Goal: Task Accomplishment & Management: Complete application form

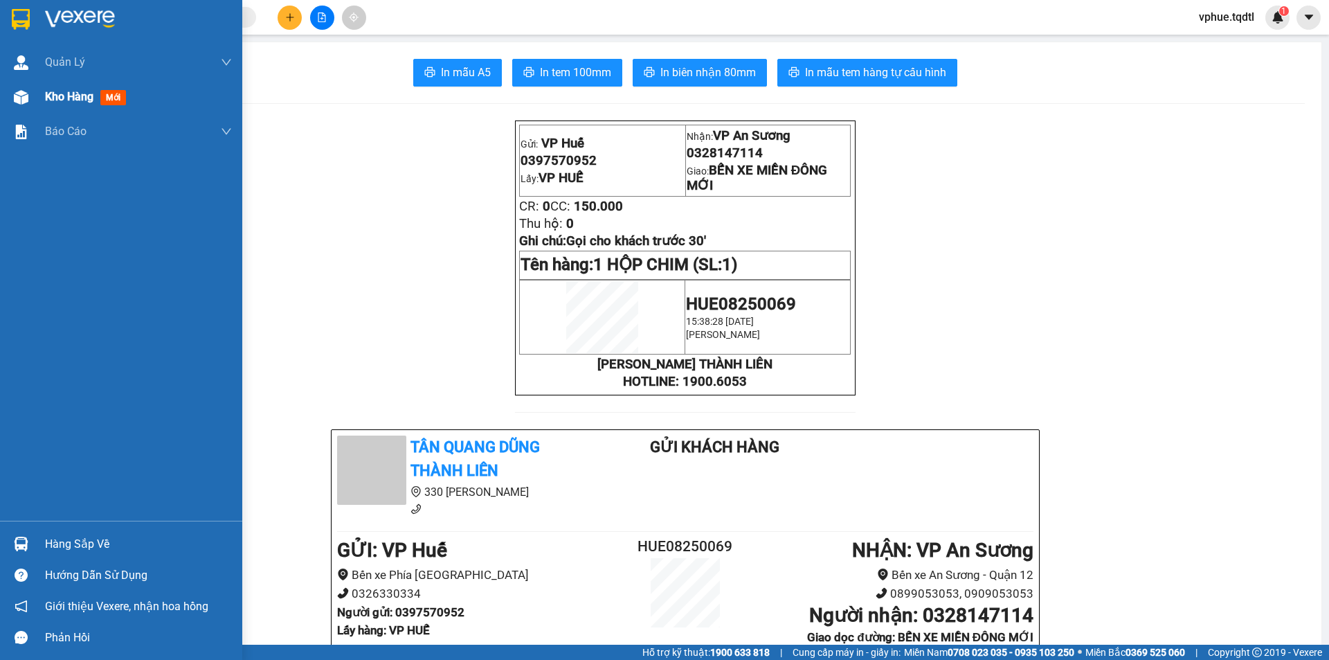
click at [80, 98] on span "Kho hàng" at bounding box center [69, 96] width 48 height 13
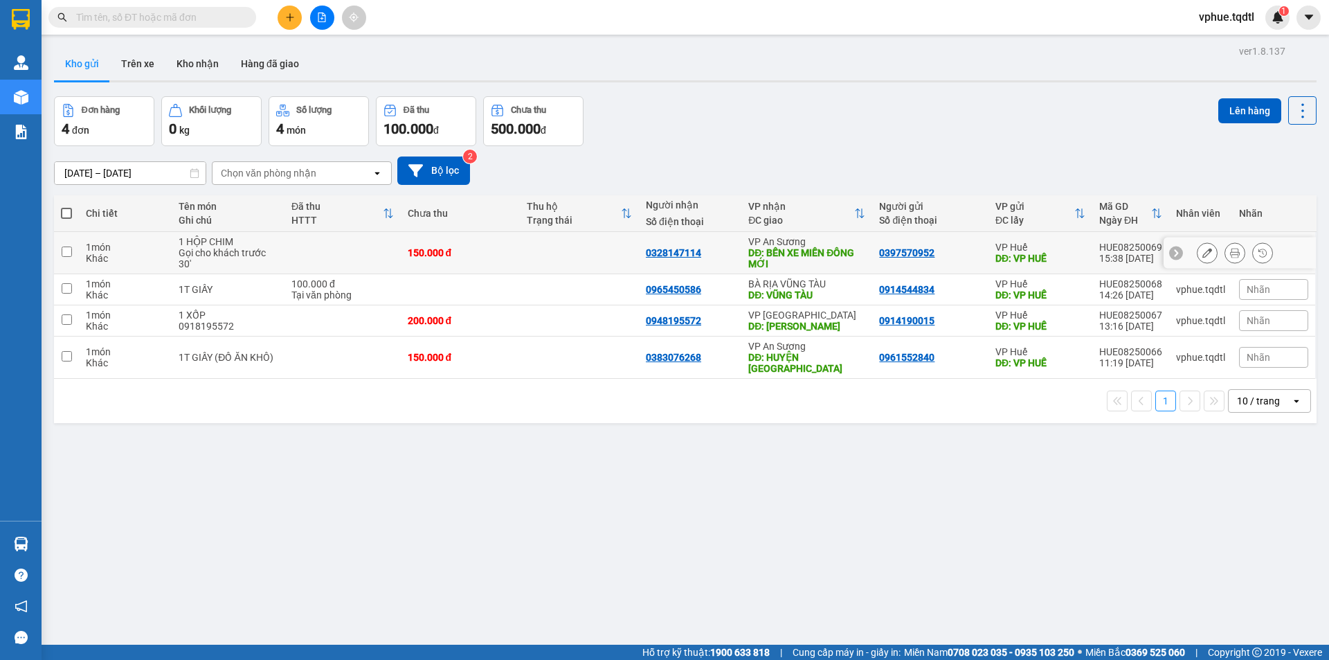
drag, startPoint x: 438, startPoint y: 246, endPoint x: 550, endPoint y: 303, distance: 125.7
click at [439, 247] on div "150.000 đ" at bounding box center [460, 252] width 105 height 11
checkbox input "true"
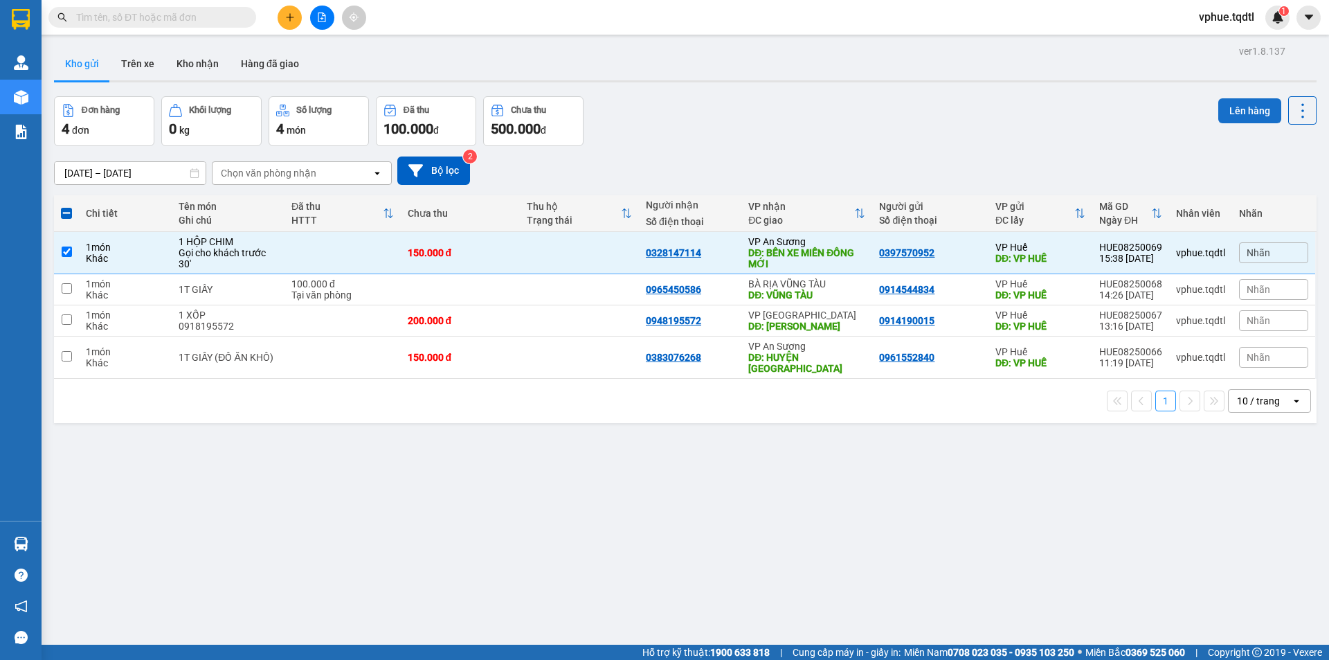
click at [1255, 109] on button "Lên hàng" at bounding box center [1249, 110] width 63 height 25
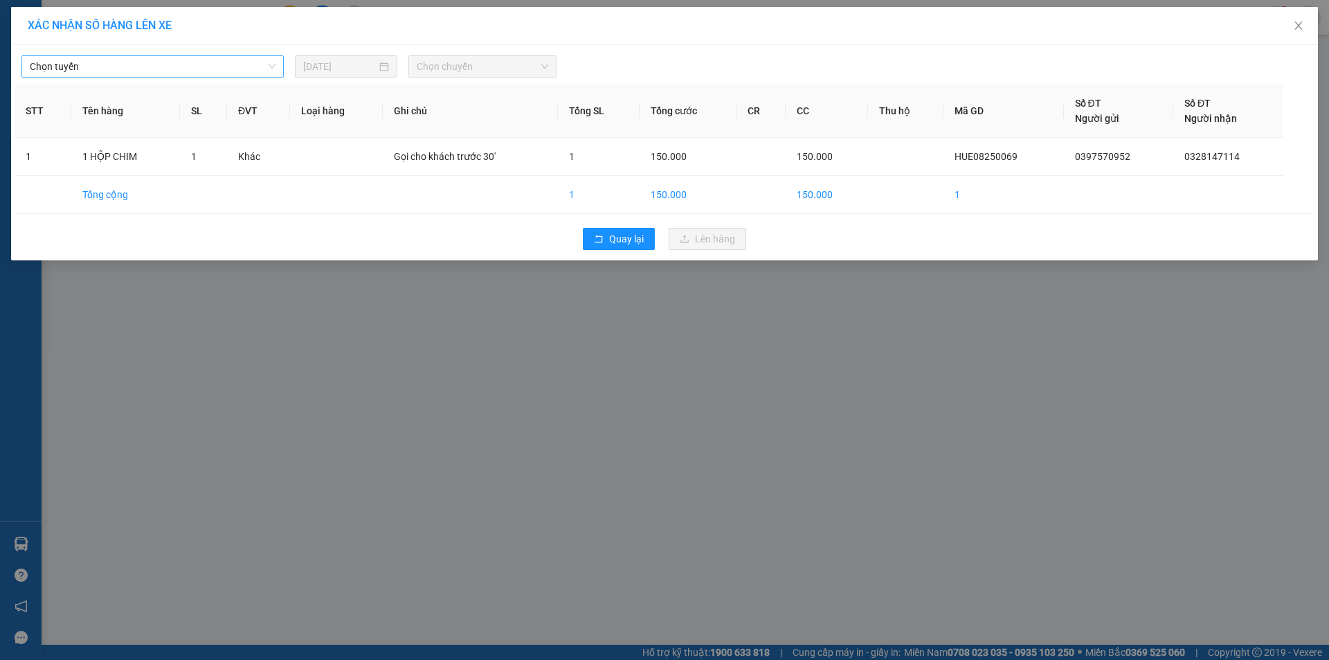
click at [126, 71] on span "Chọn tuyến" at bounding box center [153, 66] width 246 height 21
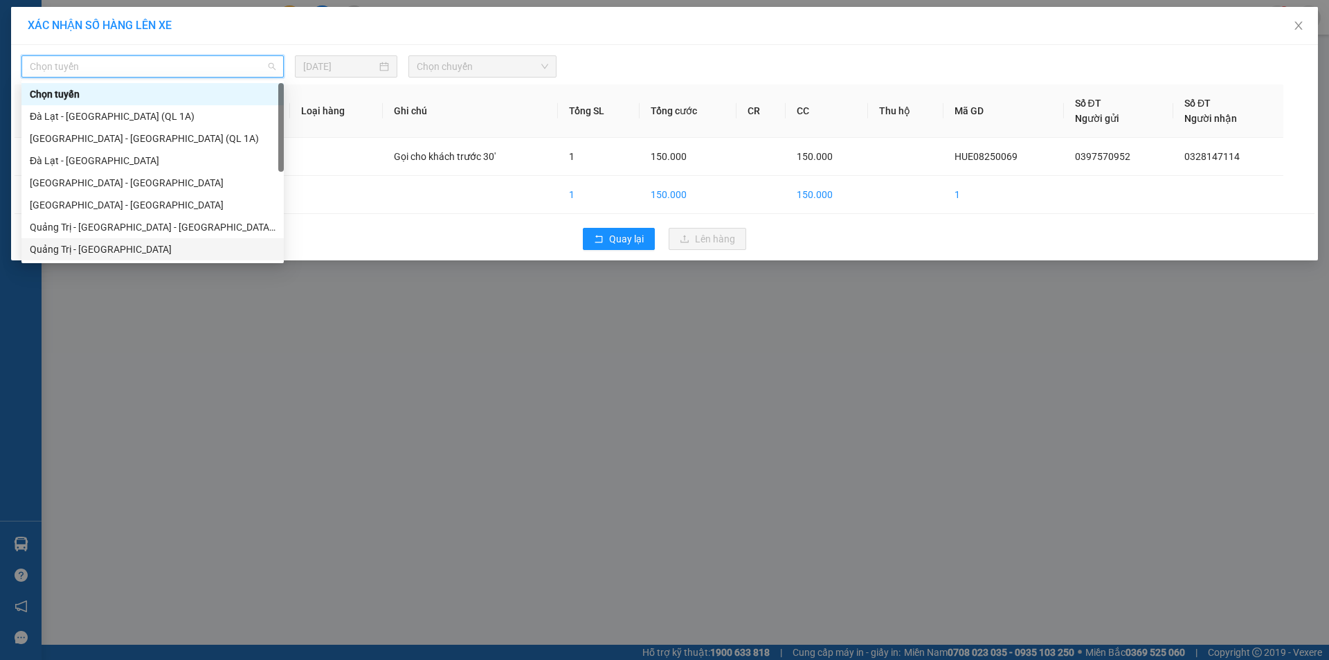
click at [137, 251] on div "Quảng Trị - [GEOGRAPHIC_DATA]" at bounding box center [153, 249] width 246 height 15
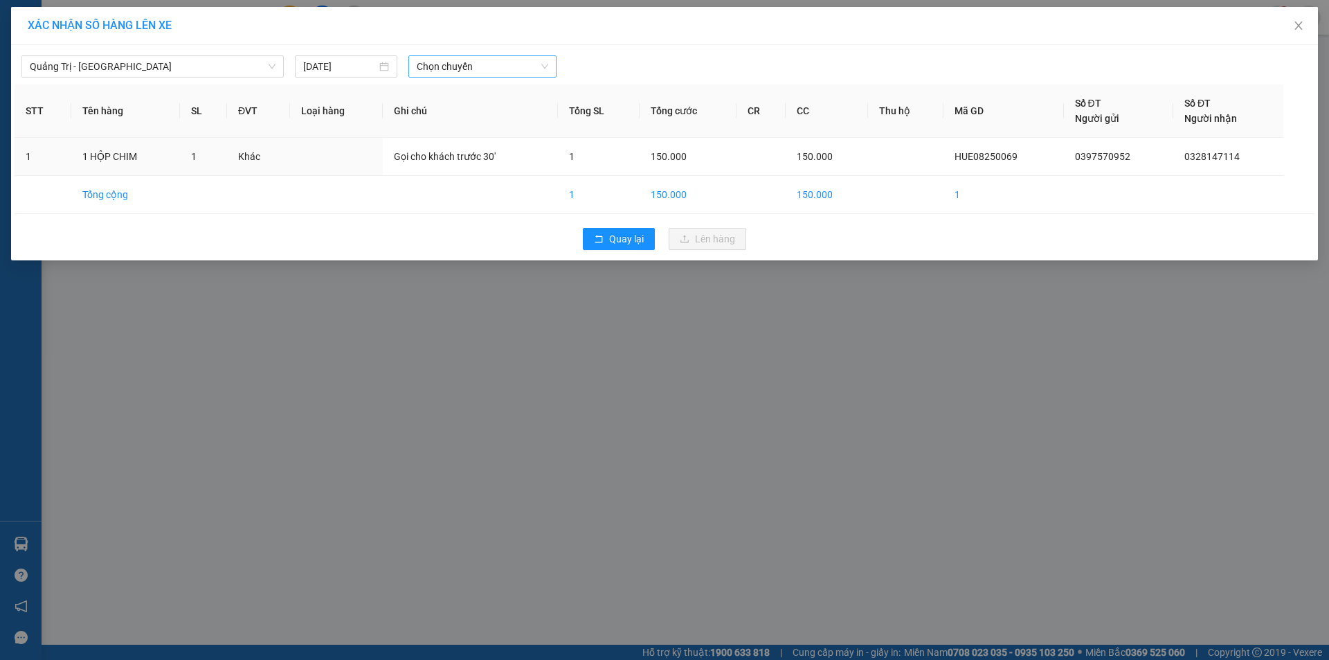
drag, startPoint x: 570, startPoint y: 57, endPoint x: 538, endPoint y: 75, distance: 36.6
click at [568, 60] on div at bounding box center [829, 66] width 538 height 22
click at [533, 76] on span "Chọn chuyến" at bounding box center [482, 66] width 131 height 21
click at [491, 188] on div "14:00 - 74F-000.34" at bounding box center [471, 182] width 108 height 15
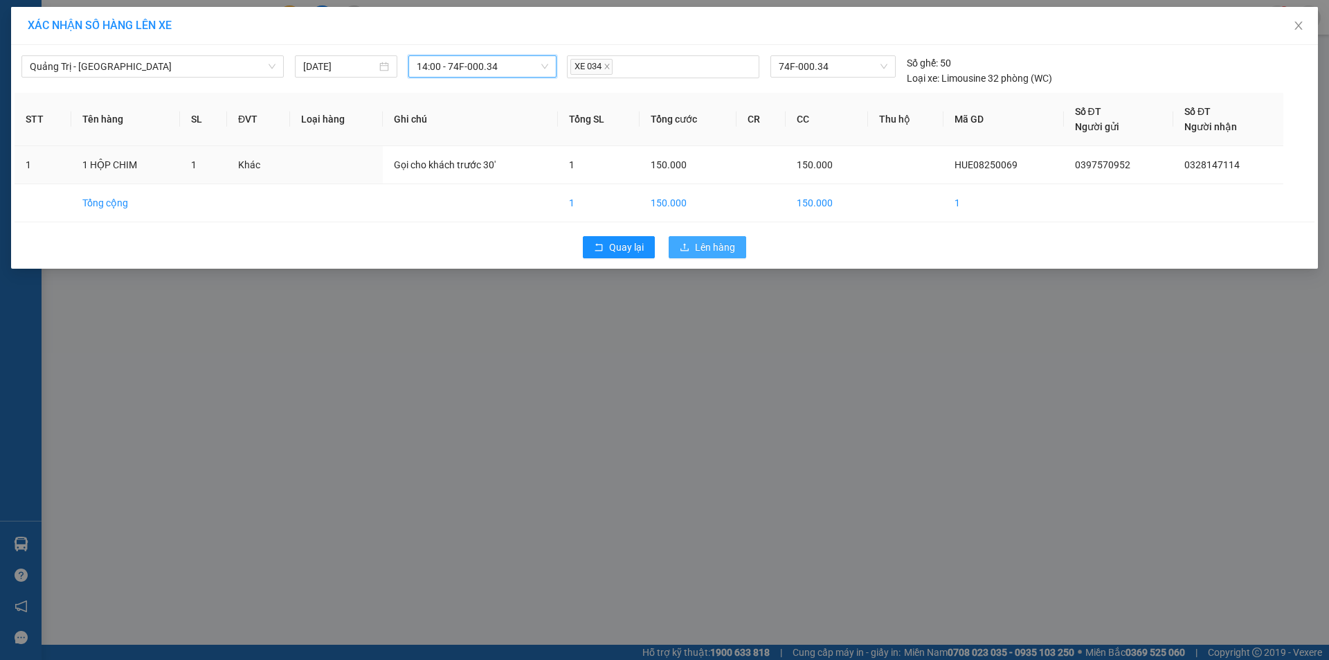
click at [713, 246] on span "Lên hàng" at bounding box center [715, 246] width 40 height 15
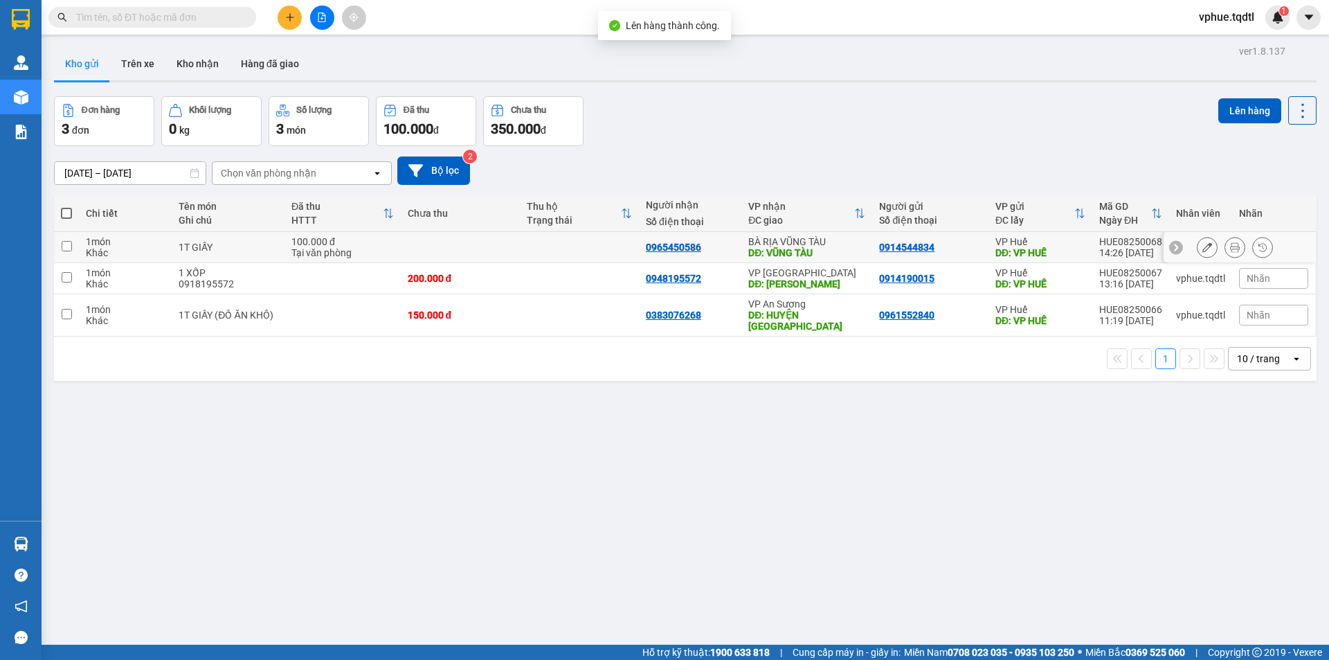
click at [776, 251] on div "DĐ: VŨNG TÀU" at bounding box center [806, 252] width 117 height 11
checkbox input "true"
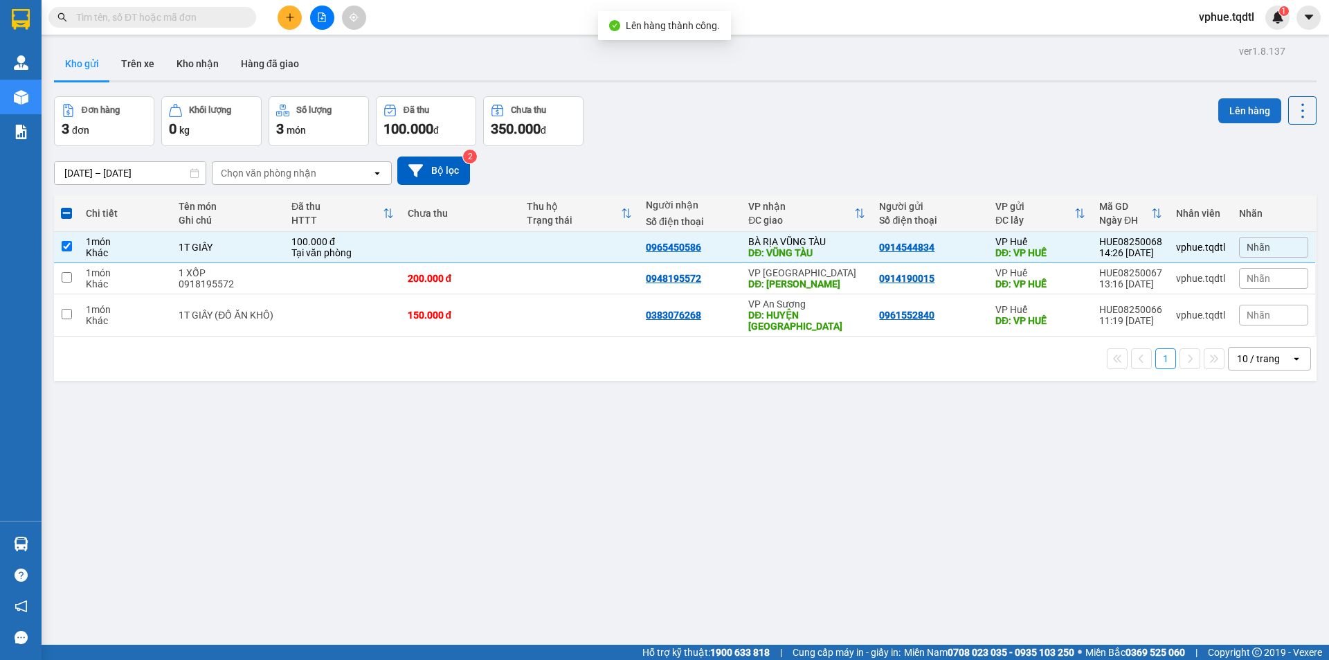
click at [1258, 102] on button "Lên hàng" at bounding box center [1249, 110] width 63 height 25
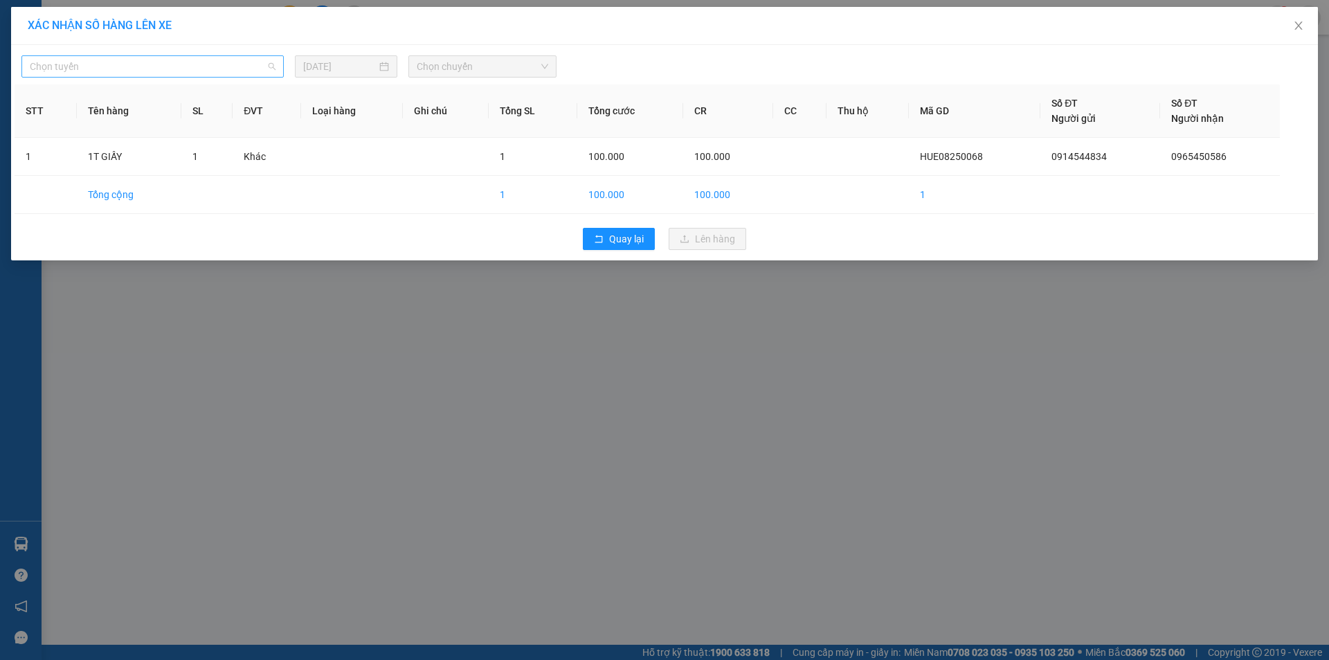
click at [219, 71] on span "Chọn tuyến" at bounding box center [153, 66] width 246 height 21
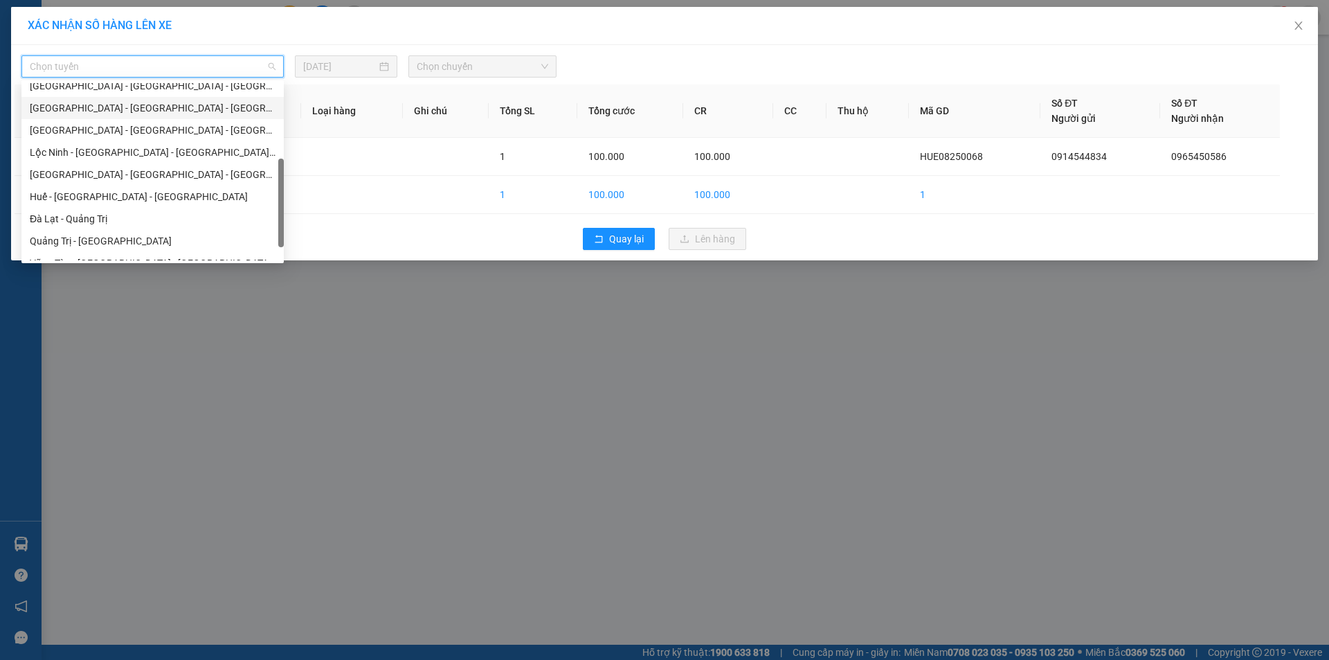
scroll to position [138, 0]
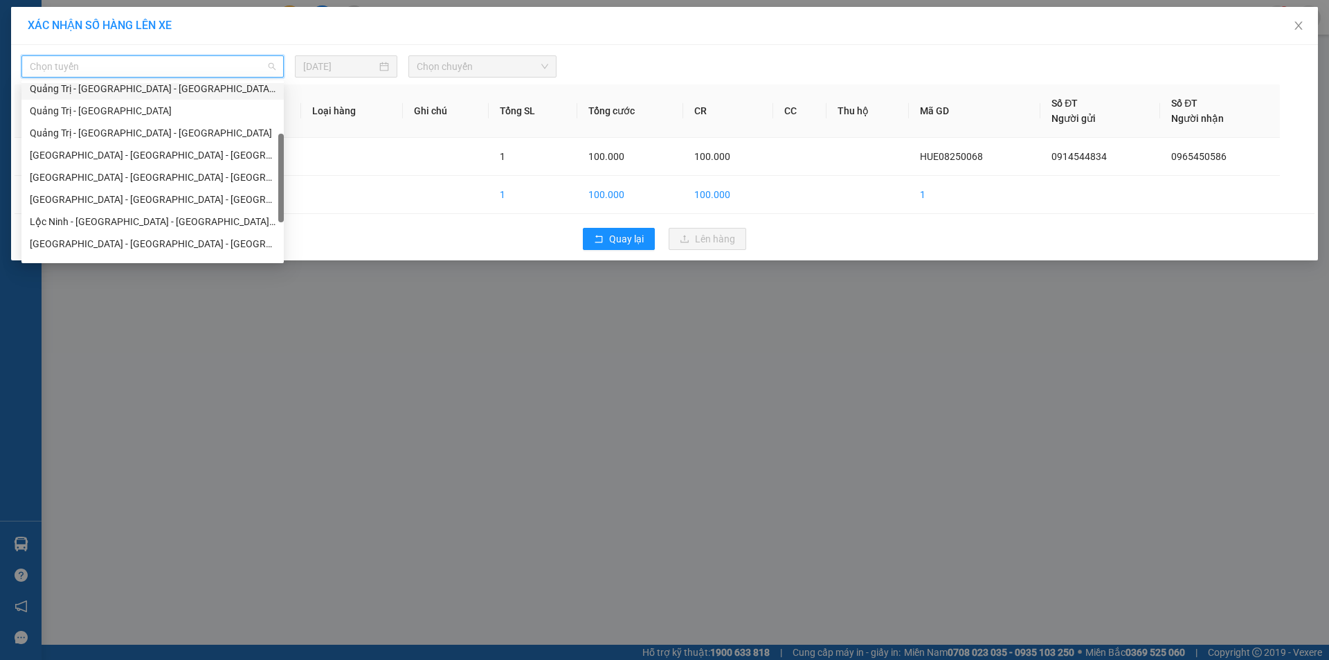
click at [248, 84] on div "Quảng Trị - [GEOGRAPHIC_DATA] - [GEOGRAPHIC_DATA] - [GEOGRAPHIC_DATA]" at bounding box center [153, 88] width 246 height 15
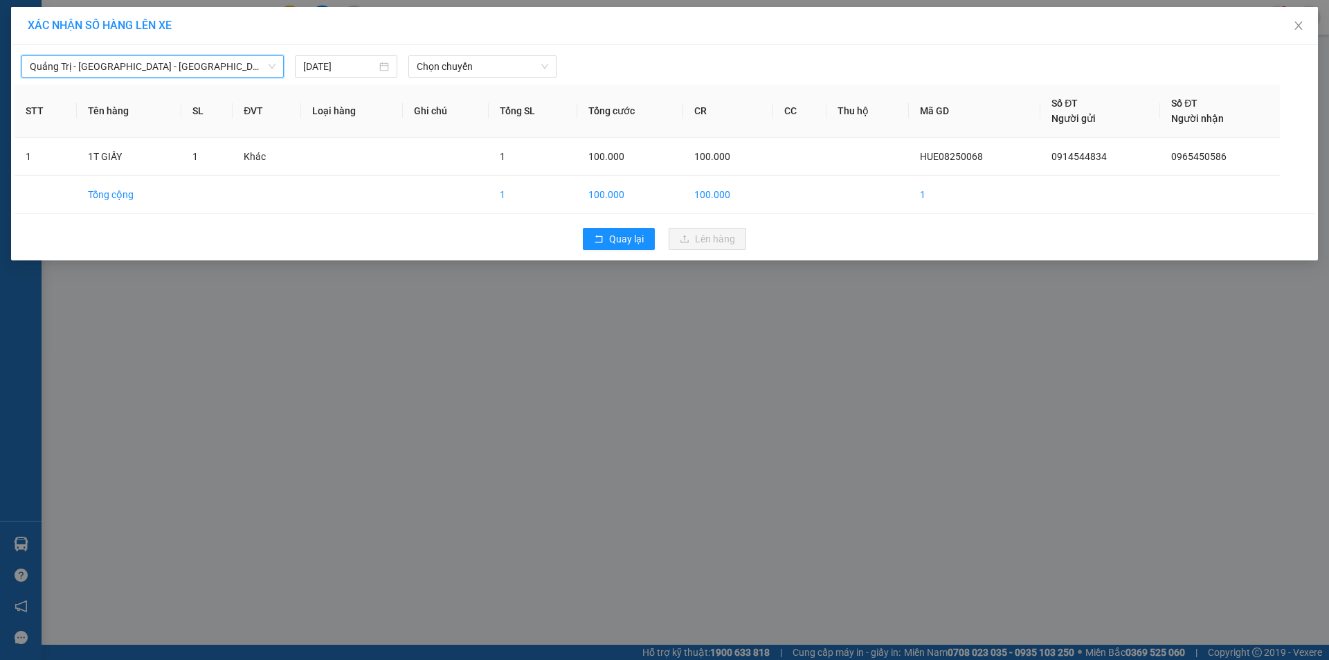
click at [541, 50] on div "Quảng Trị - [GEOGRAPHIC_DATA] - [GEOGRAPHIC_DATA] - [GEOGRAPHIC_DATA] [GEOGRAPH…" at bounding box center [665, 62] width 1300 height 29
drag, startPoint x: 528, startPoint y: 71, endPoint x: 485, endPoint y: 220, distance: 154.9
click at [528, 72] on span "Chọn chuyến" at bounding box center [482, 66] width 131 height 21
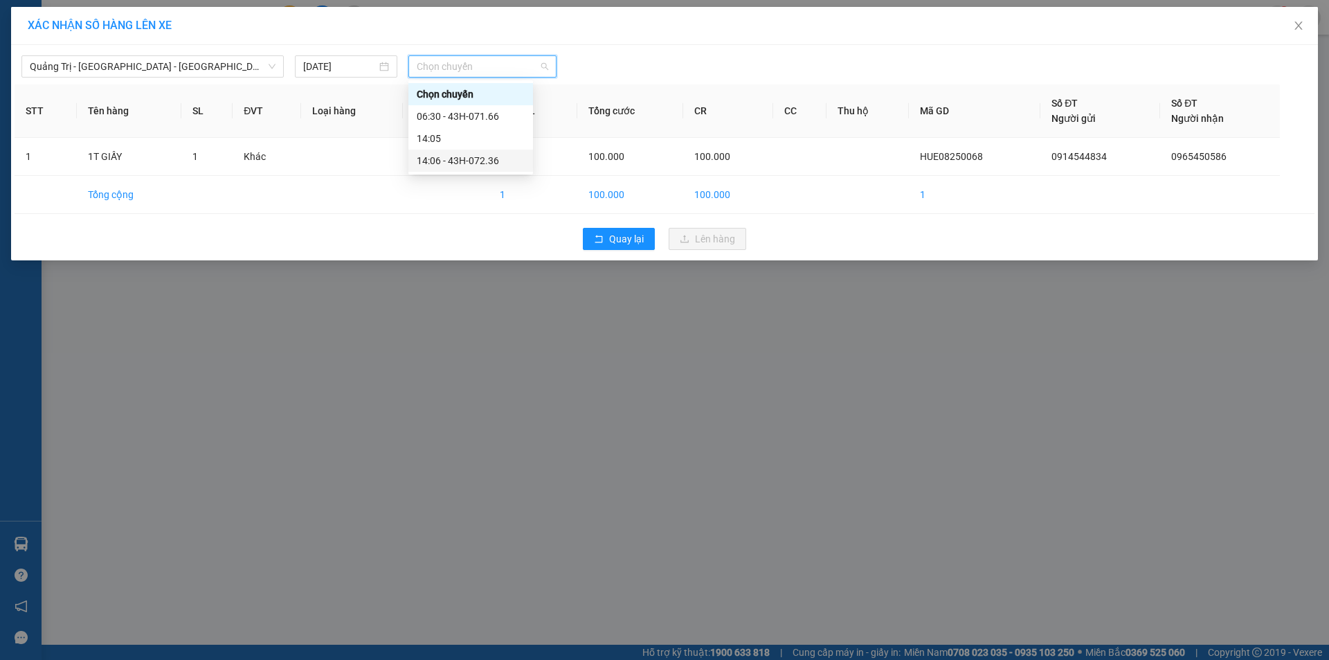
click at [505, 156] on div "14:06 - 43H-072.36" at bounding box center [471, 160] width 108 height 15
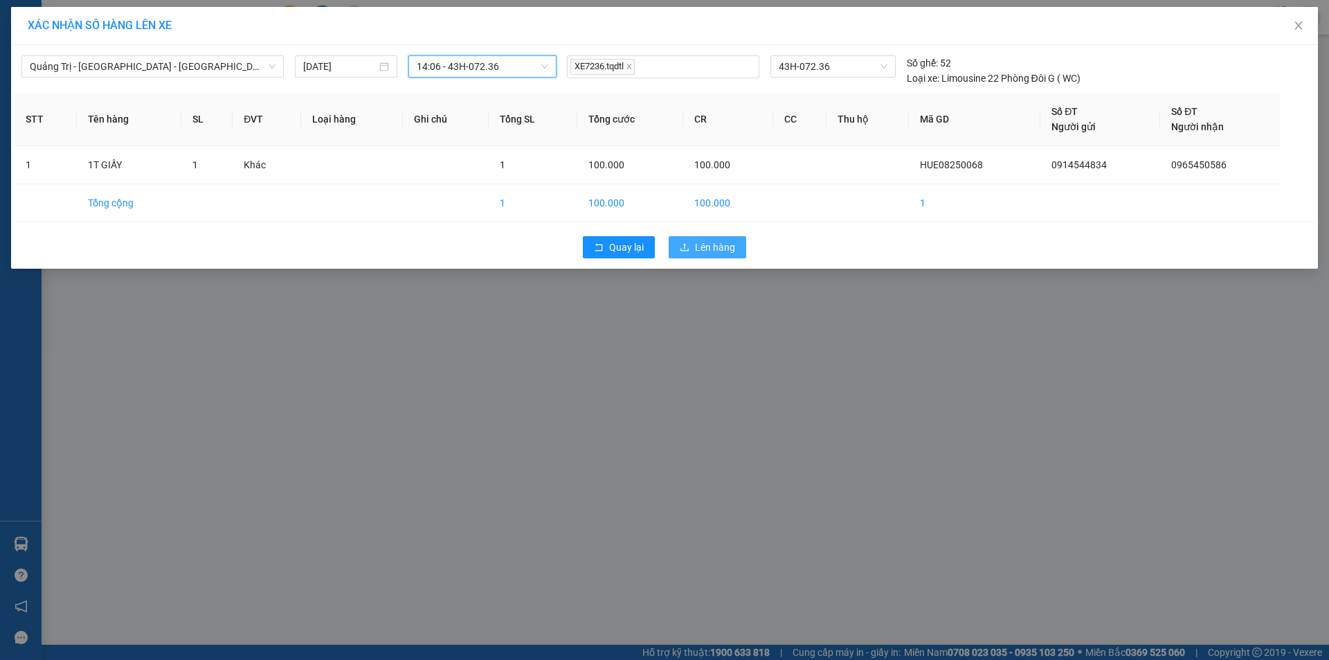
click at [725, 244] on span "Lên hàng" at bounding box center [715, 246] width 40 height 15
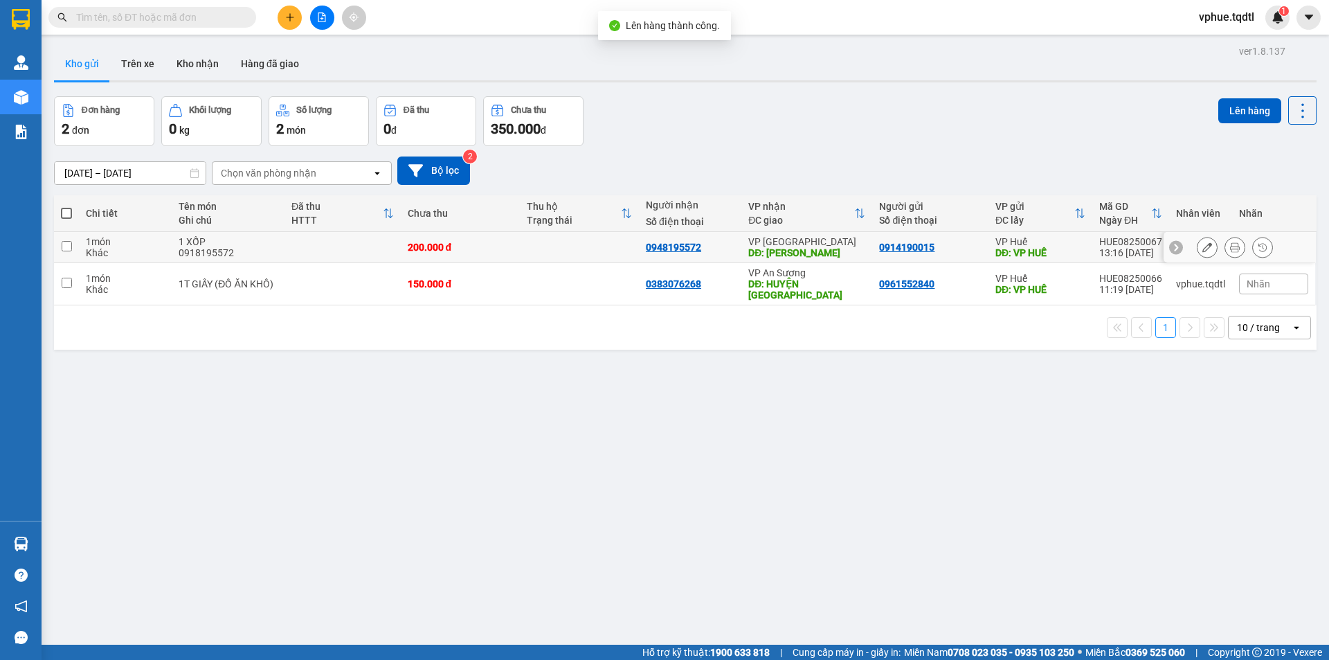
click at [539, 240] on td at bounding box center [579, 247] width 119 height 31
checkbox input "true"
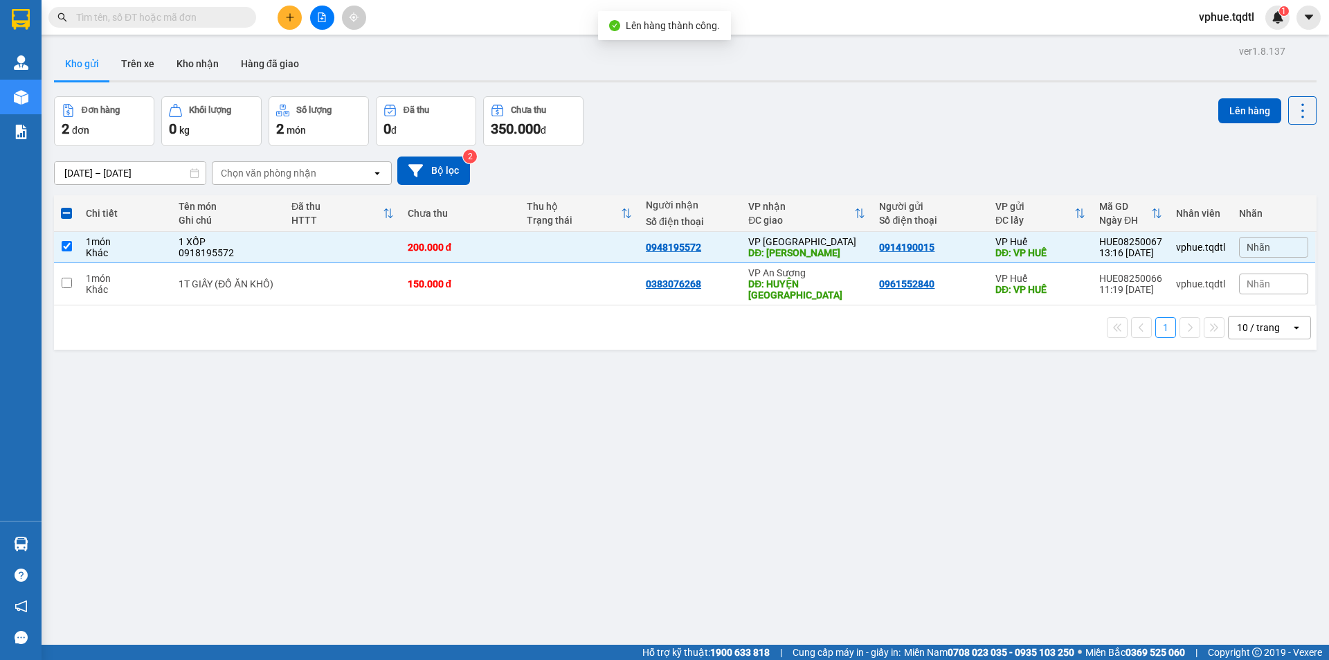
click at [1276, 109] on div "Lên hàng" at bounding box center [1267, 110] width 98 height 28
click at [1258, 110] on button "Lên hàng" at bounding box center [1249, 110] width 63 height 25
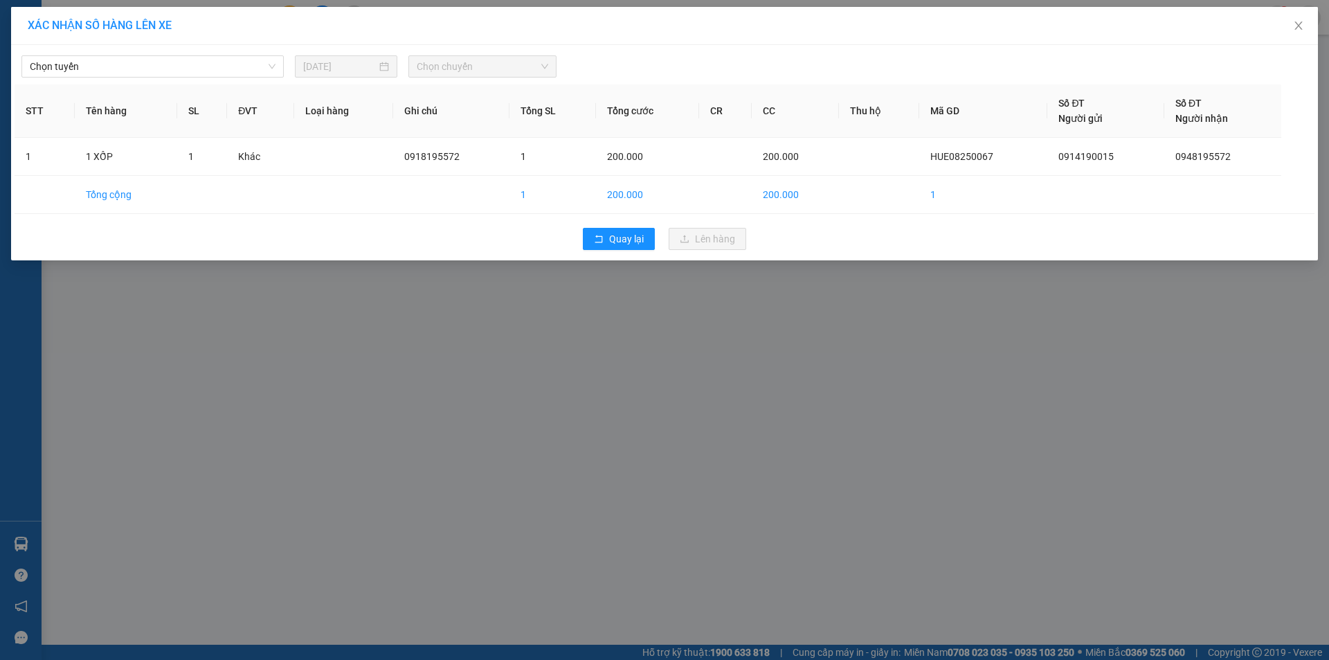
drag, startPoint x: 161, startPoint y: 76, endPoint x: 179, endPoint y: 79, distance: 17.5
click at [164, 76] on span "Chọn tuyến" at bounding box center [153, 66] width 246 height 21
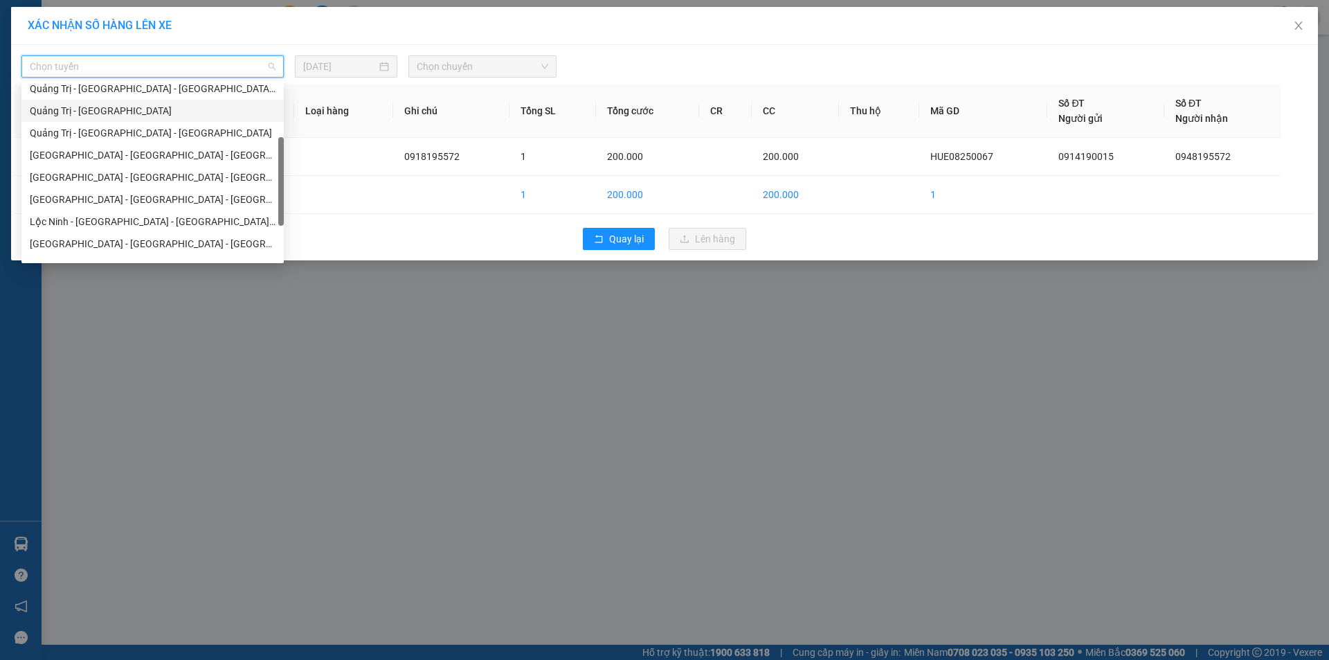
scroll to position [244, 0]
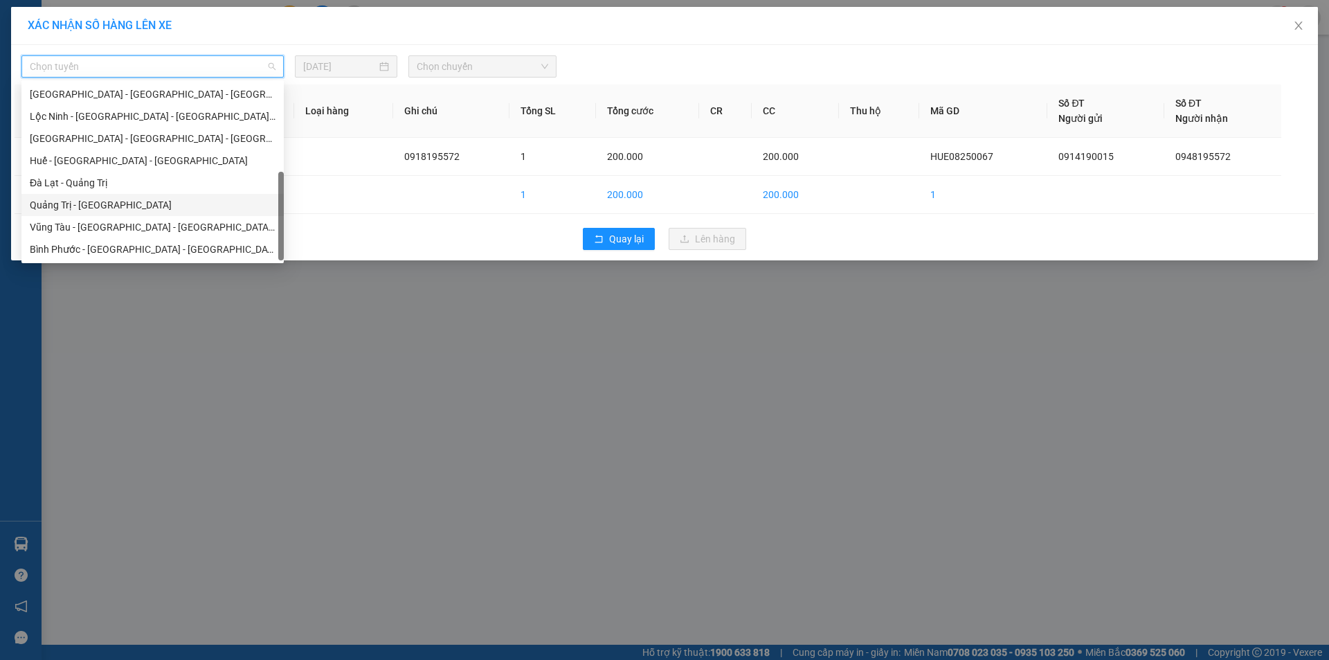
click at [170, 203] on div "Quảng Trị - [GEOGRAPHIC_DATA]" at bounding box center [153, 204] width 246 height 15
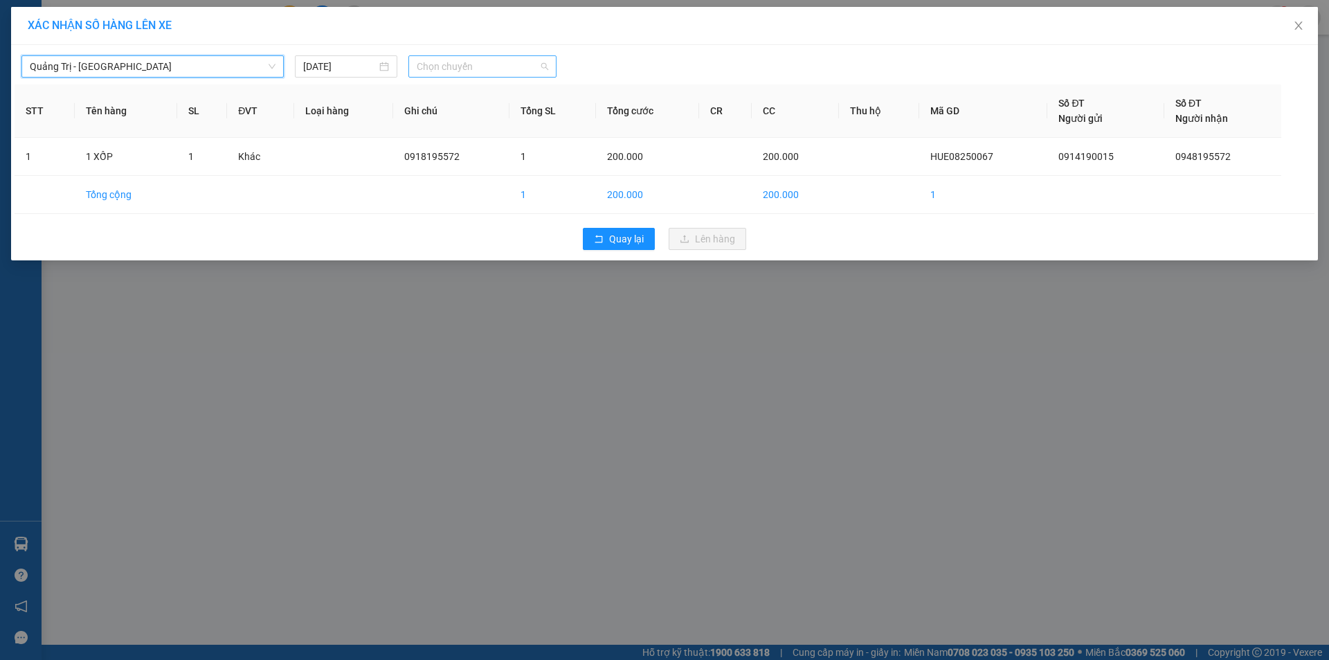
click at [533, 69] on span "Chọn chuyến" at bounding box center [482, 66] width 131 height 21
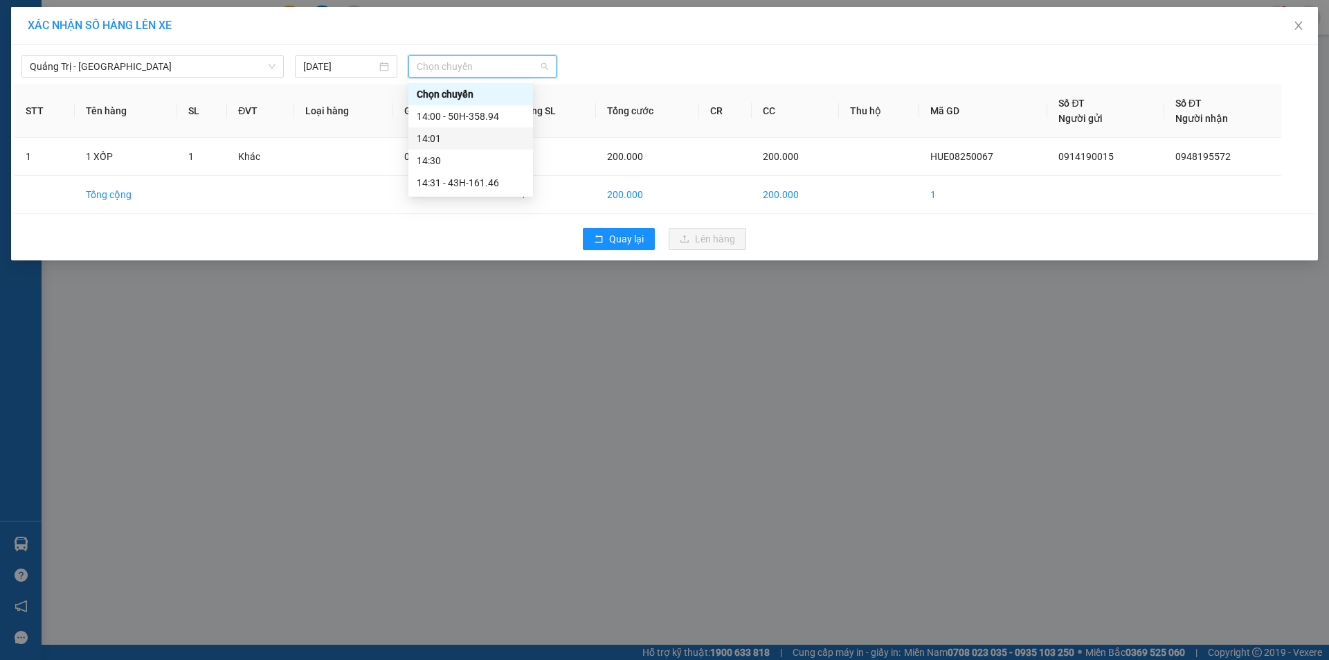
click at [512, 111] on div "14:00 - 50H-358.94" at bounding box center [471, 116] width 108 height 15
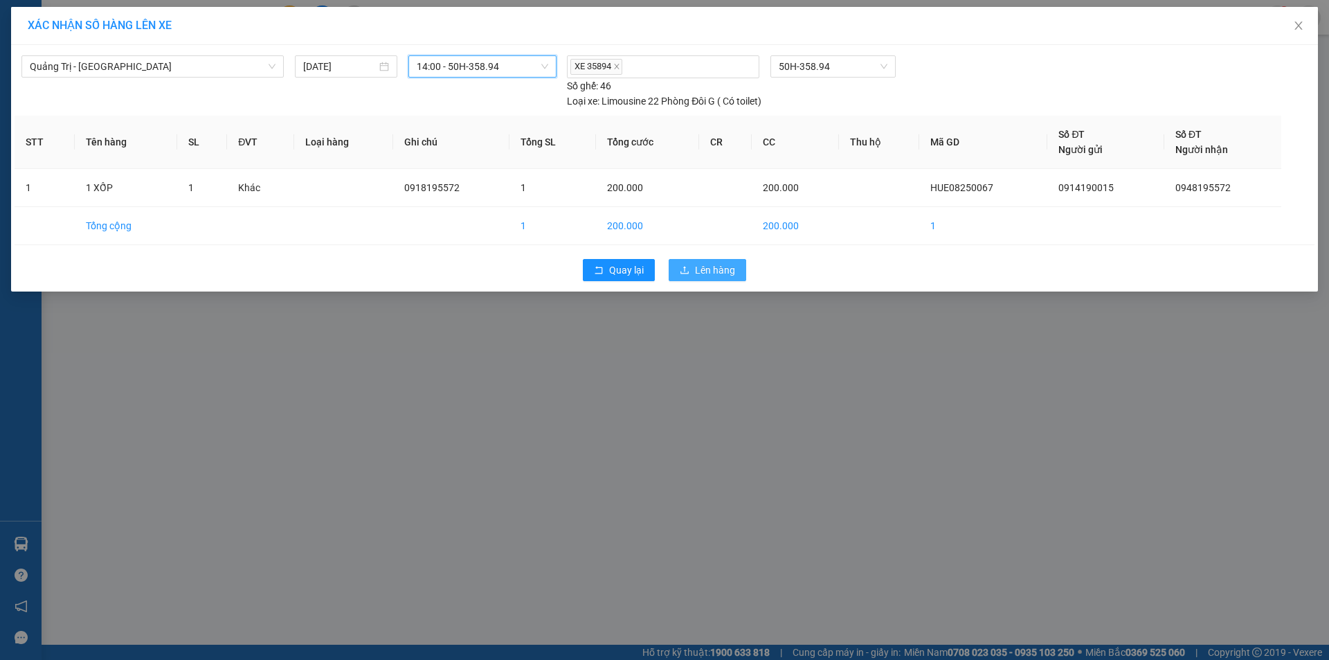
click at [724, 276] on span "Lên hàng" at bounding box center [715, 269] width 40 height 15
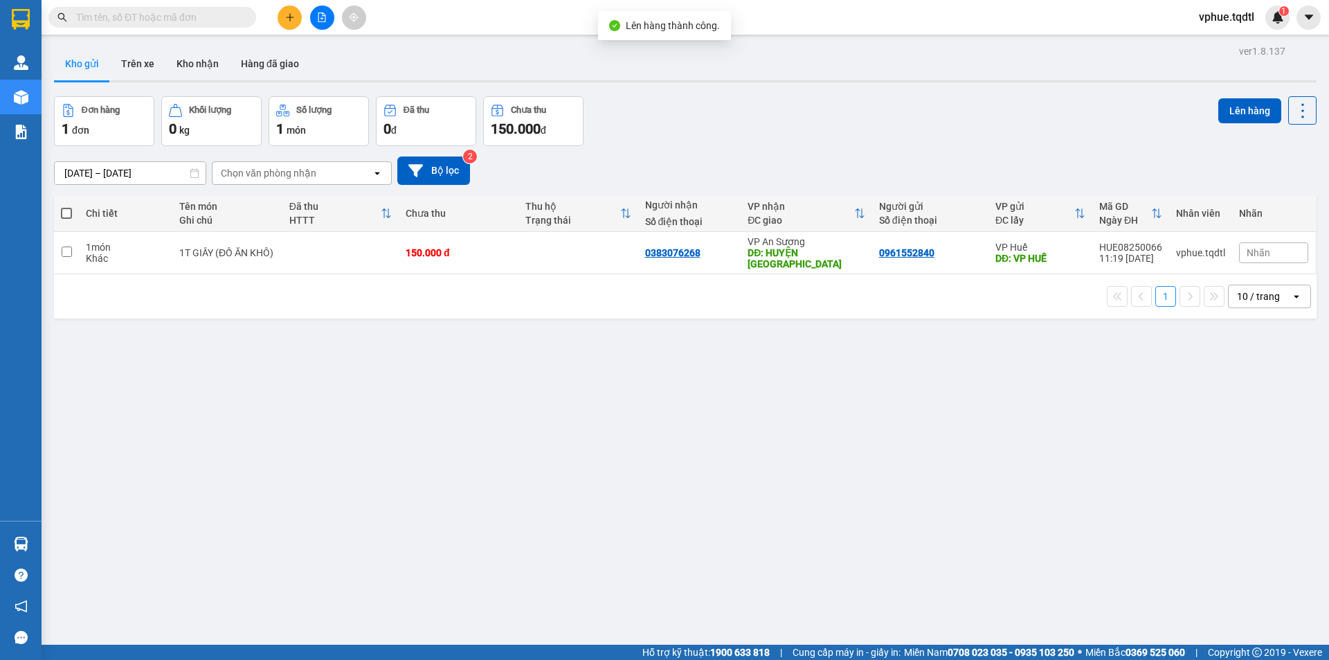
click at [291, 21] on icon "plus" at bounding box center [290, 17] width 10 height 10
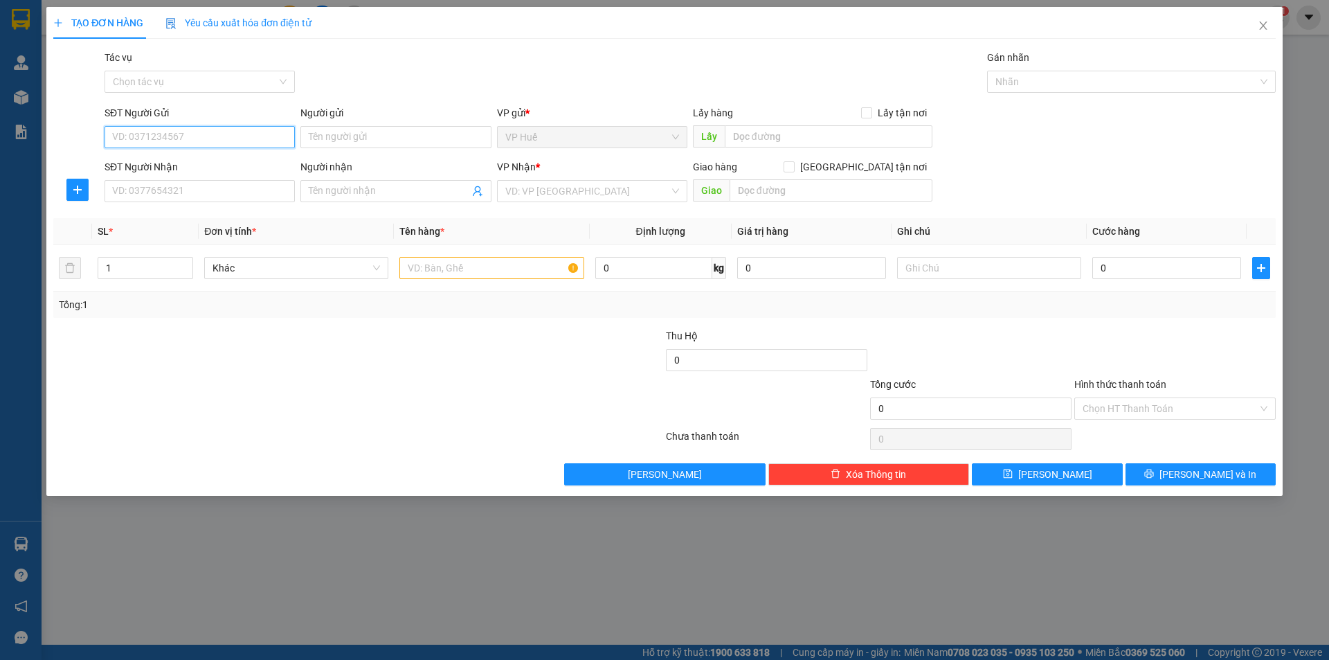
click at [202, 139] on input "SĐT Người Gửi" at bounding box center [200, 137] width 190 height 22
drag, startPoint x: 260, startPoint y: 127, endPoint x: 260, endPoint y: 136, distance: 8.3
click at [260, 136] on input "SĐT Người Gửi" at bounding box center [200, 137] width 190 height 22
type input "0912502805"
click at [218, 195] on input "SĐT Người Nhận" at bounding box center [200, 191] width 190 height 22
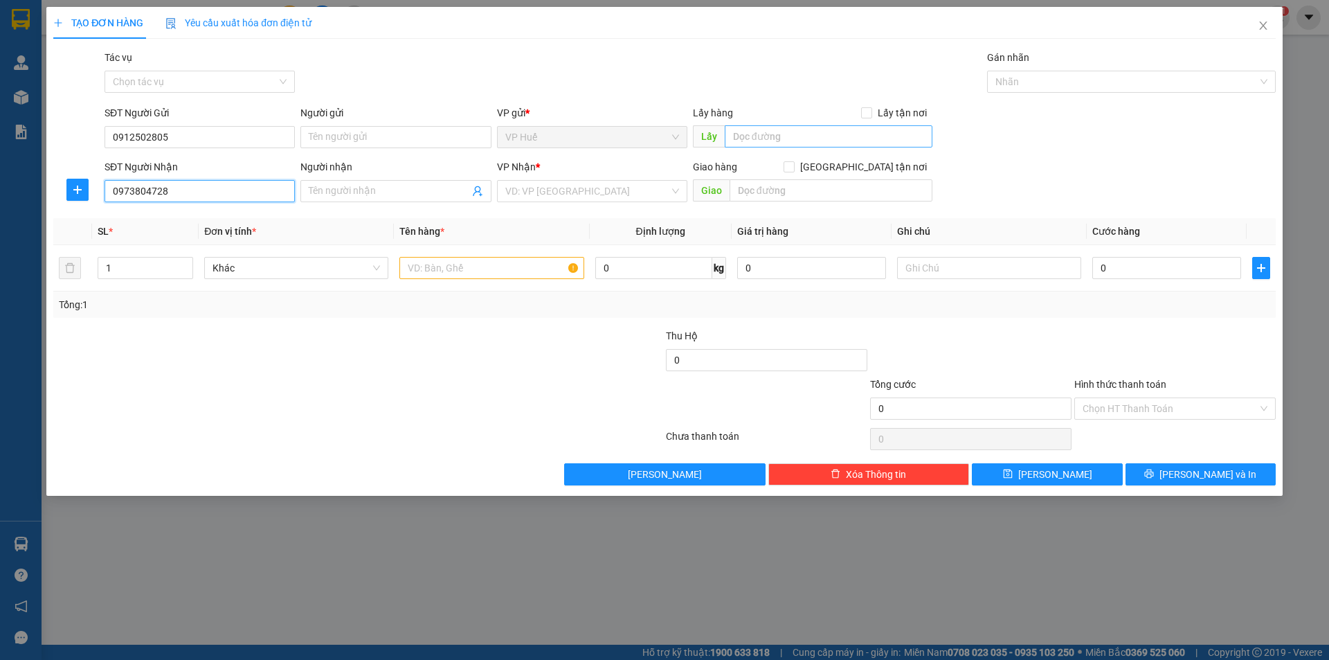
type input "0973804728"
click at [817, 126] on input "text" at bounding box center [829, 136] width 208 height 22
type input "v"
type input "VP HUẾ"
click at [623, 185] on input "search" at bounding box center [587, 191] width 164 height 21
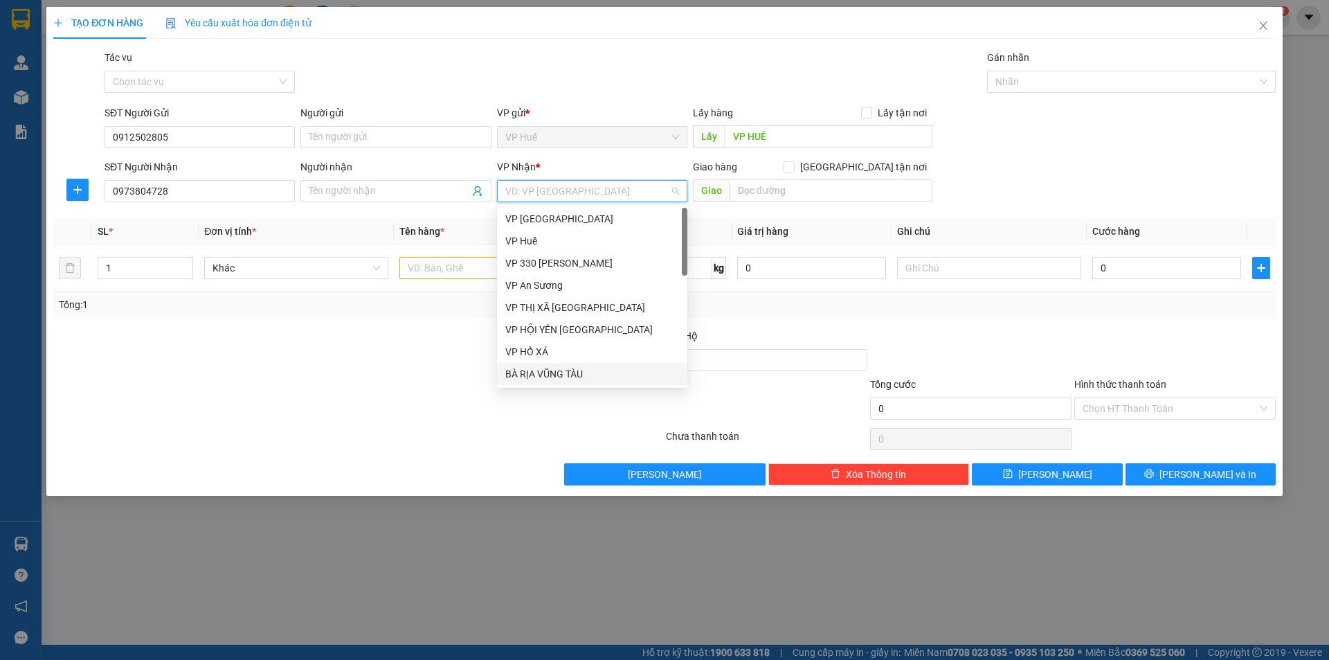
click at [612, 377] on div "BÀ RỊA VŨNG TÀU" at bounding box center [592, 373] width 174 height 15
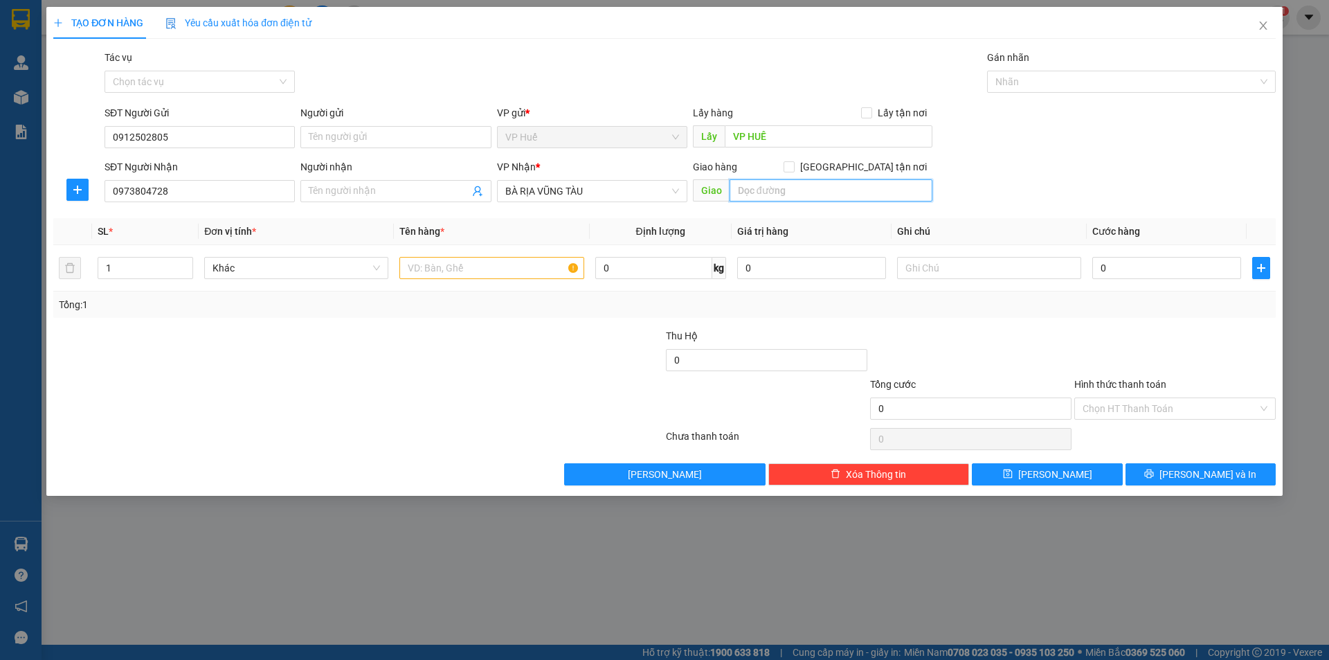
click at [808, 181] on input "text" at bounding box center [830, 190] width 203 height 22
click at [635, 206] on div "VP Nhận * BÀ RỊA VŨNG TÀU" at bounding box center [592, 183] width 190 height 48
click at [642, 197] on span "BÀ RỊA VŨNG TÀU" at bounding box center [592, 191] width 174 height 21
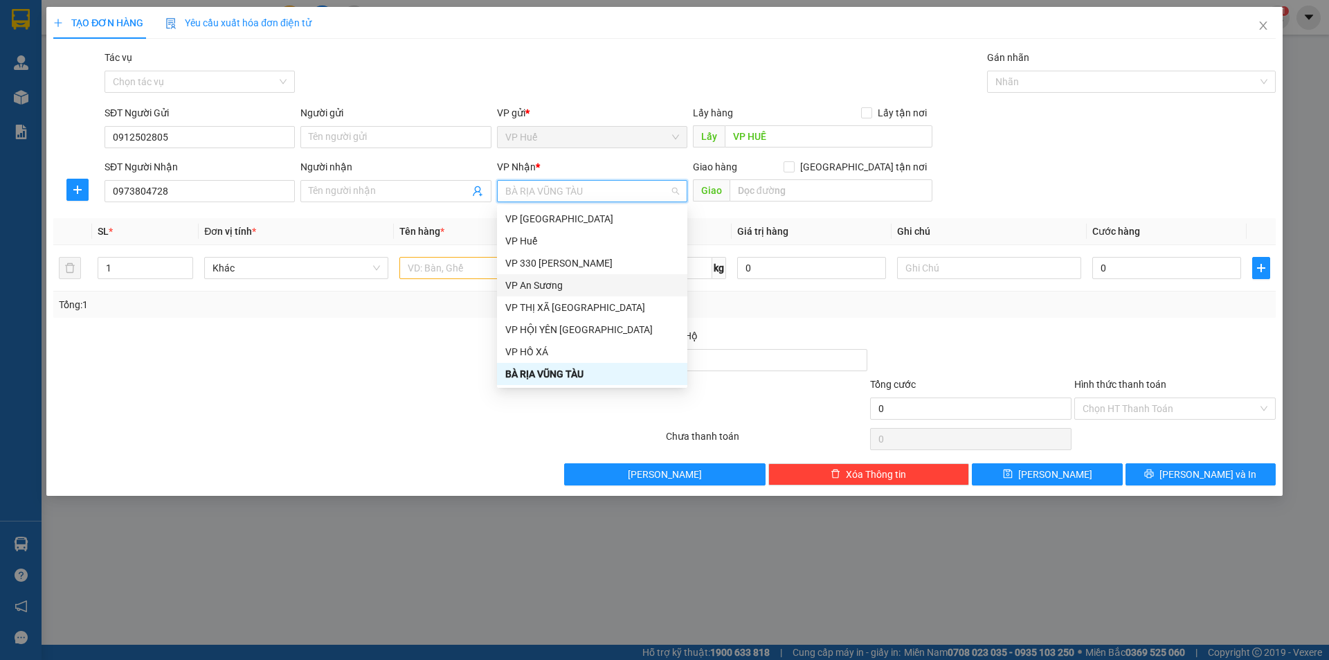
click at [586, 284] on div "VP An Sương" at bounding box center [592, 285] width 174 height 15
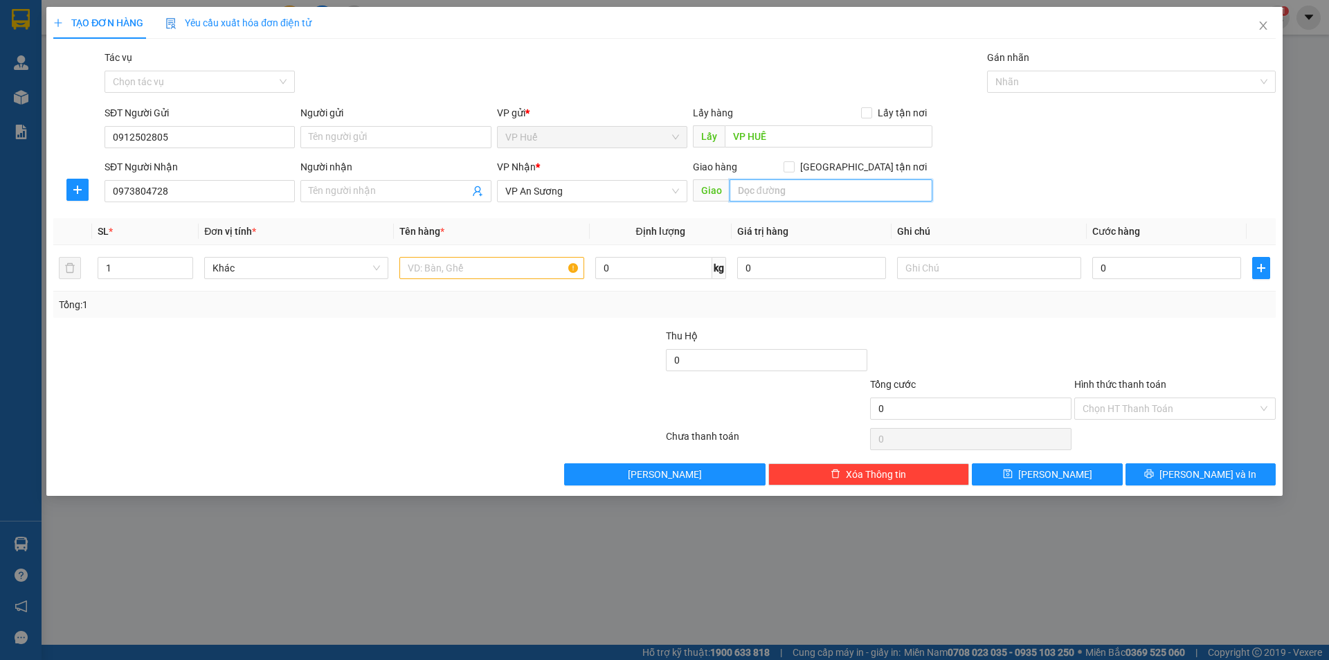
click at [847, 192] on input "text" at bounding box center [830, 190] width 203 height 22
type input "[GEOGRAPHIC_DATA], [GEOGRAPHIC_DATA]"
click at [477, 273] on input "text" at bounding box center [491, 268] width 184 height 22
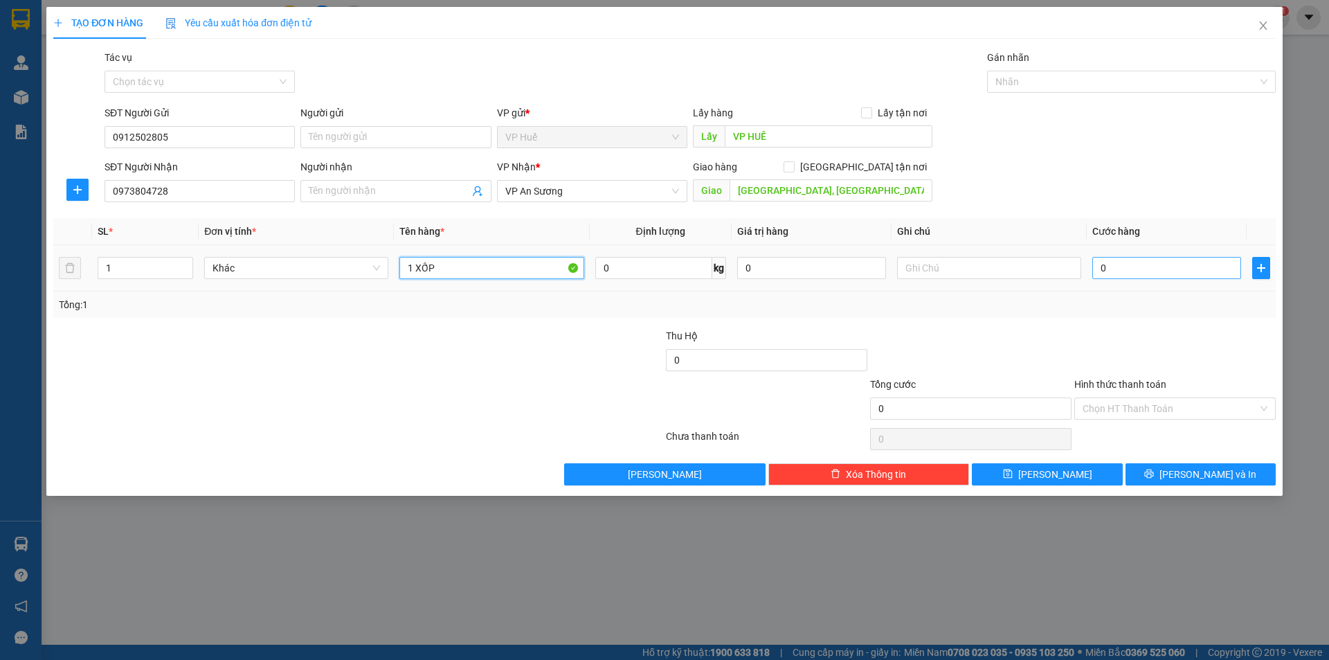
type input "1 XỐP"
click at [1211, 271] on input "0" at bounding box center [1166, 268] width 149 height 22
type input "2"
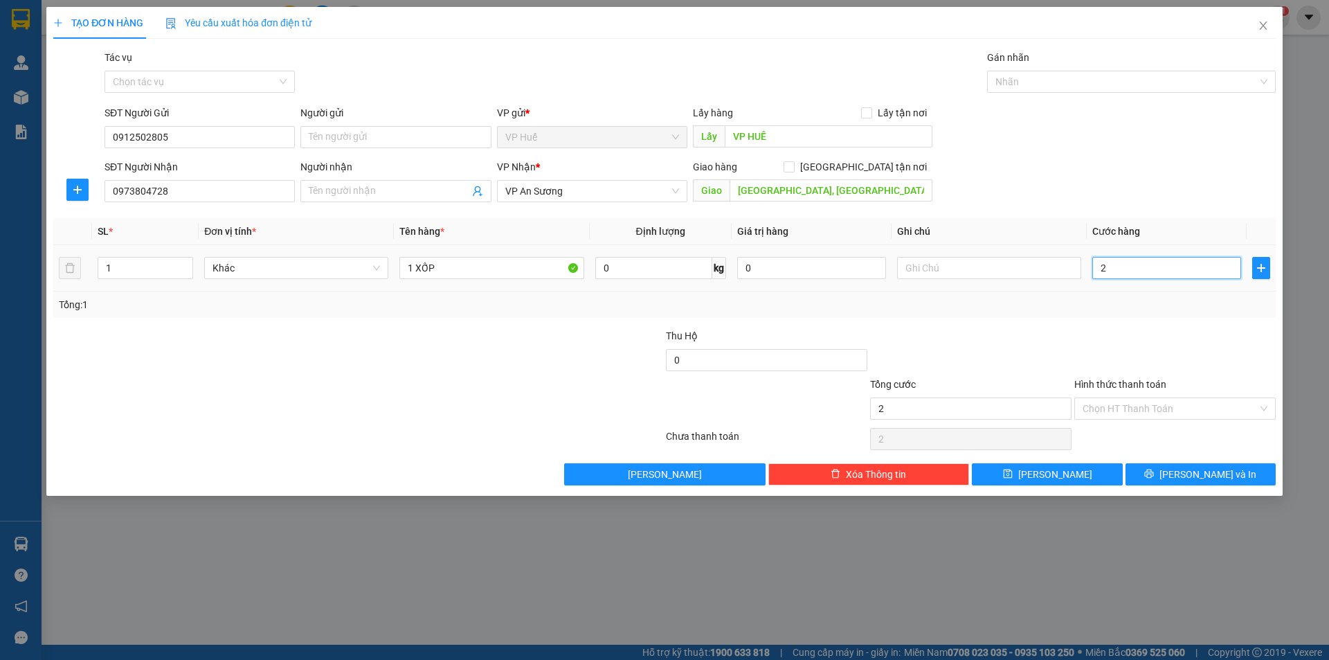
type input "20"
type input "200"
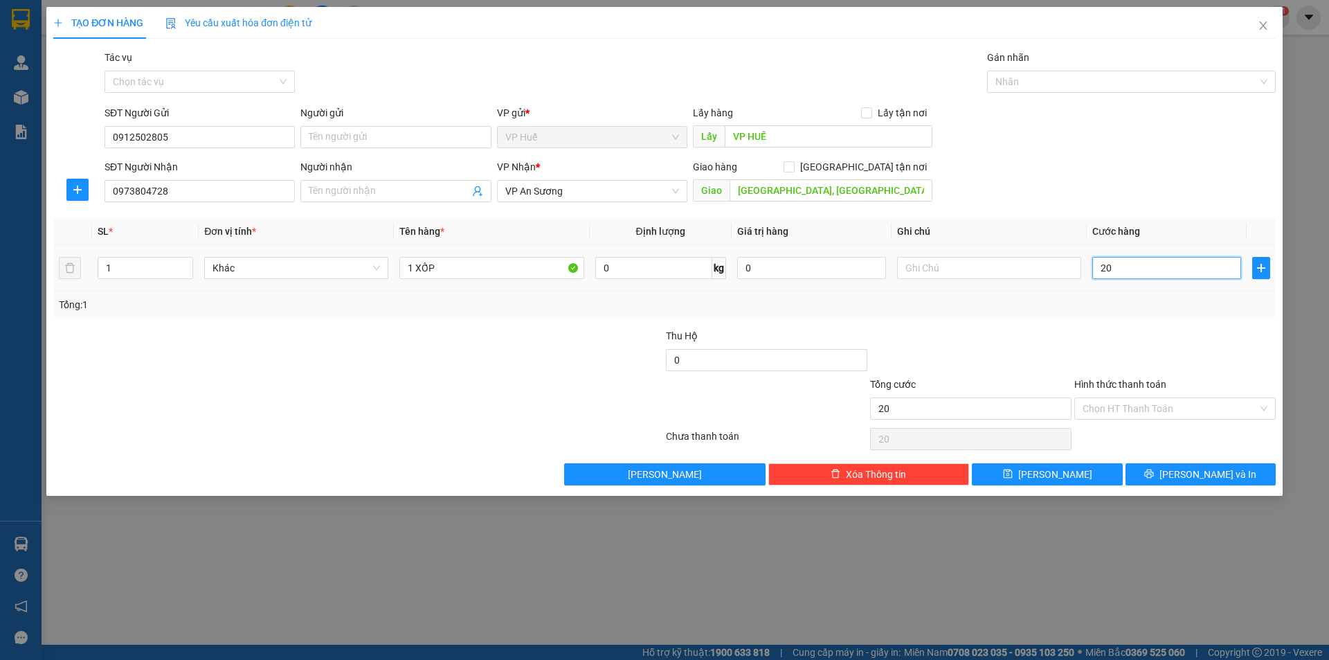
type input "200"
type input "2.000"
type input "20.000"
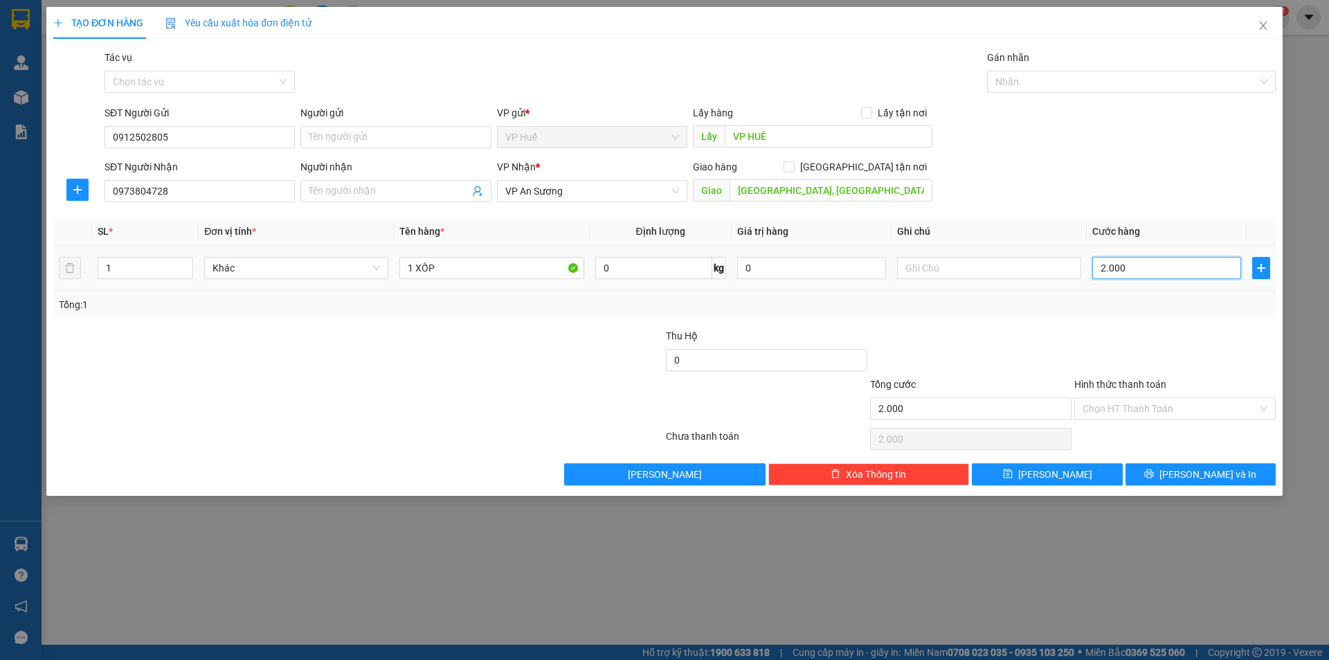
type input "20.000"
type input "200.000"
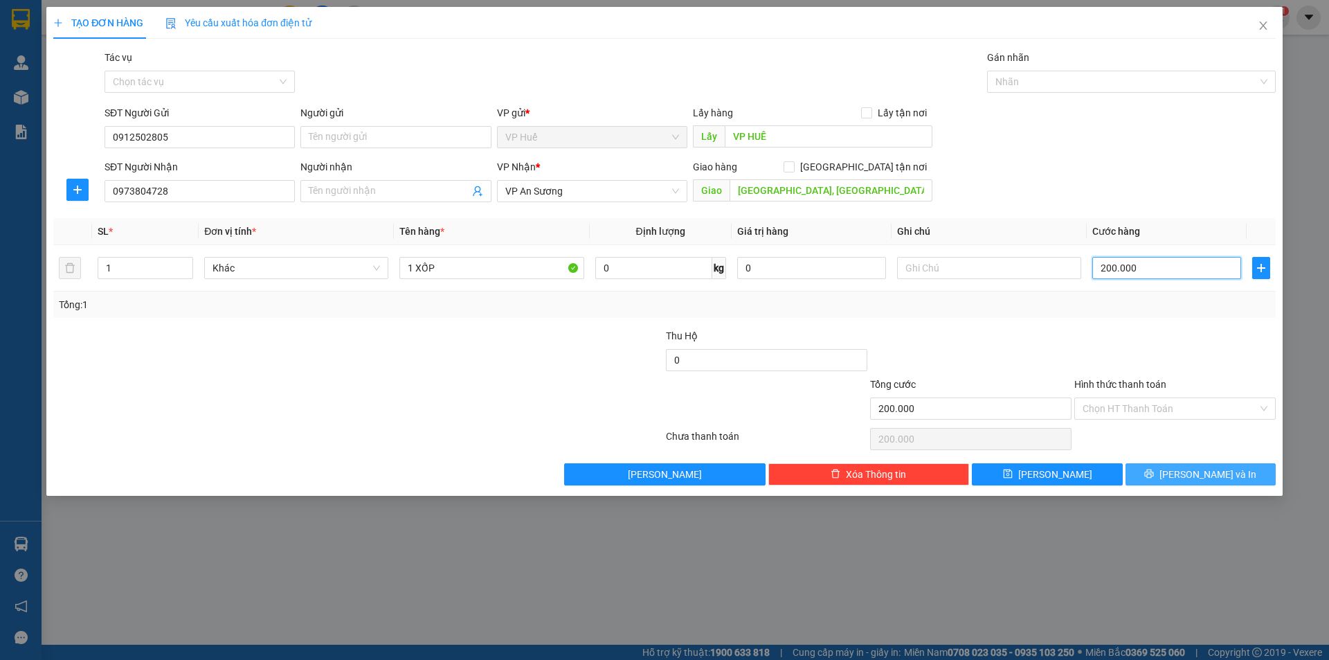
type input "200.000"
click at [1229, 471] on button "[PERSON_NAME] và In" at bounding box center [1200, 474] width 150 height 22
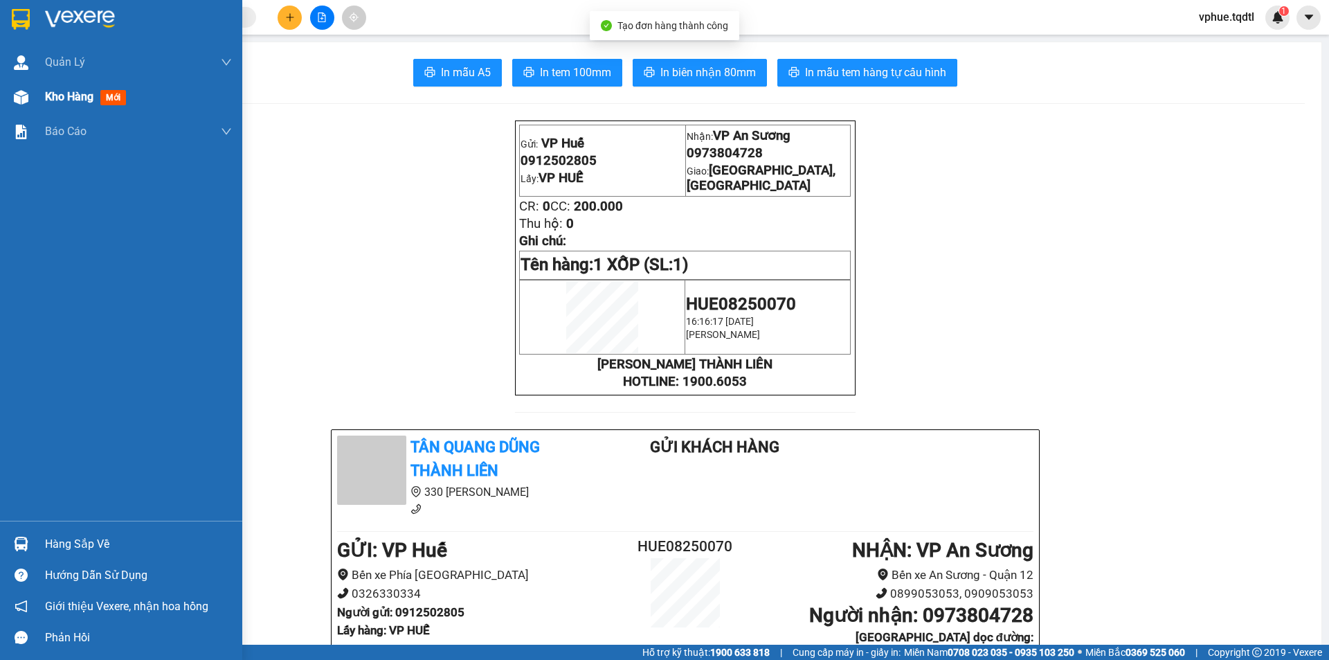
click at [30, 94] on div at bounding box center [21, 97] width 24 height 24
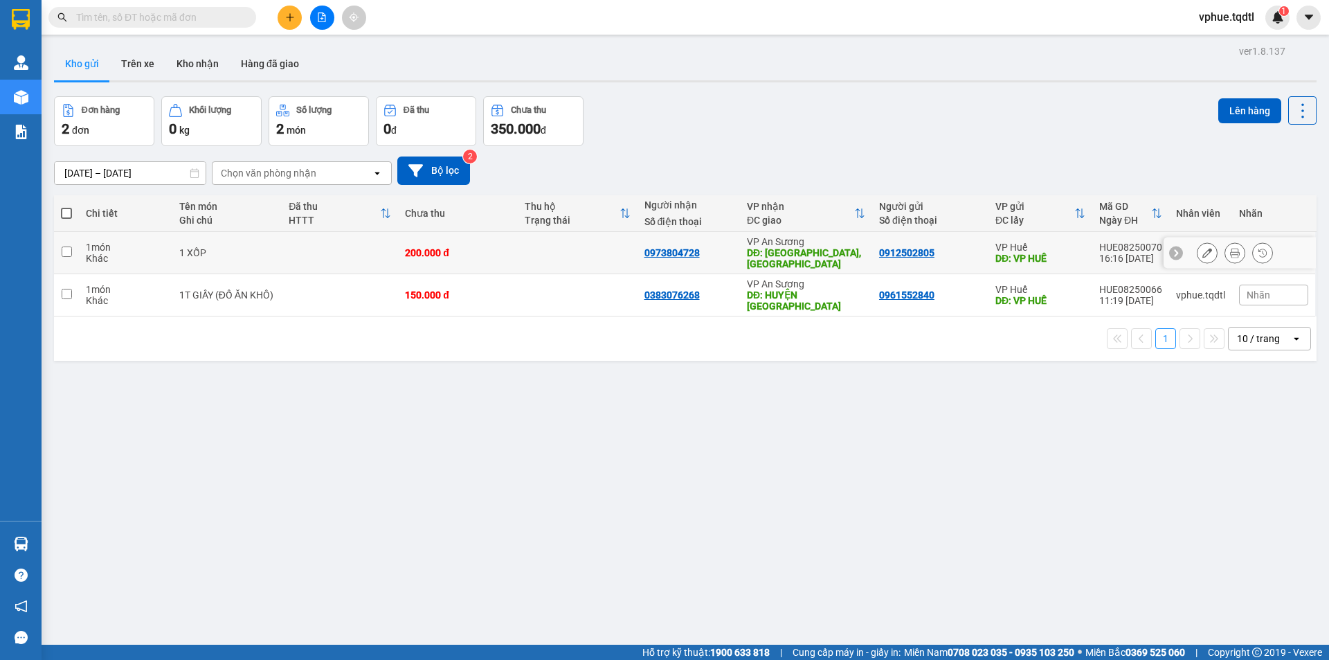
click at [401, 262] on td "200.000 đ" at bounding box center [458, 253] width 120 height 42
checkbox input "true"
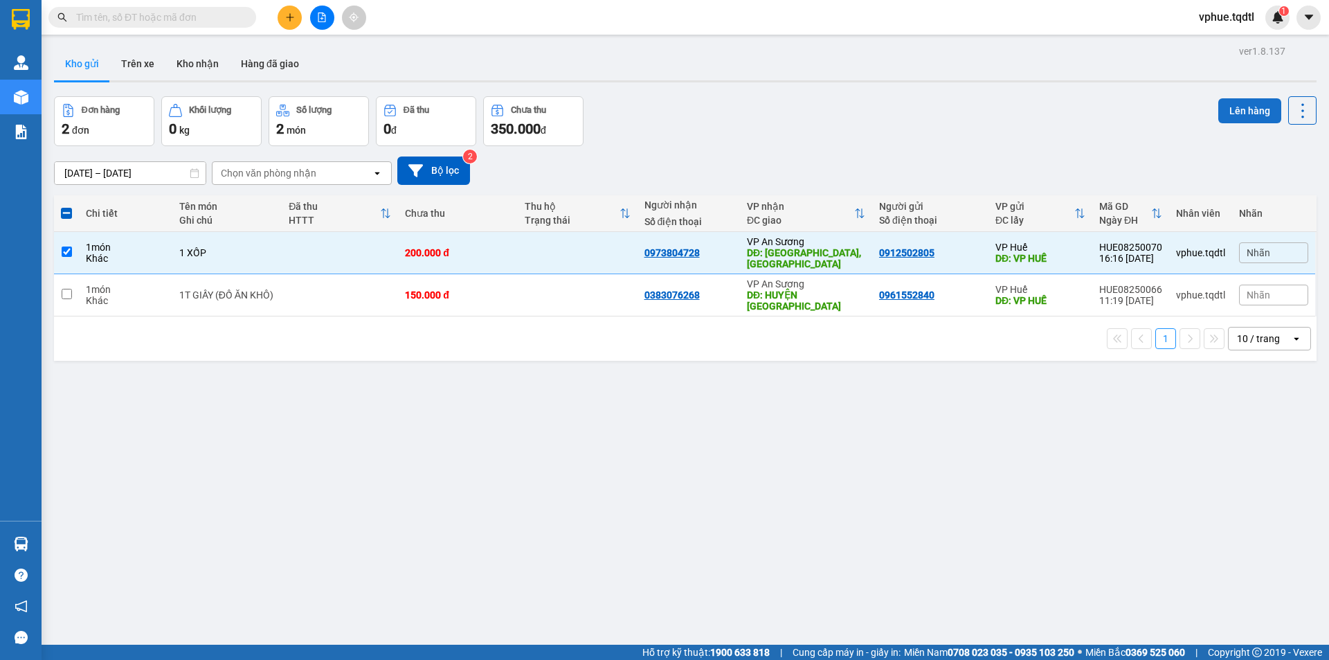
click at [1260, 111] on button "Lên hàng" at bounding box center [1249, 110] width 63 height 25
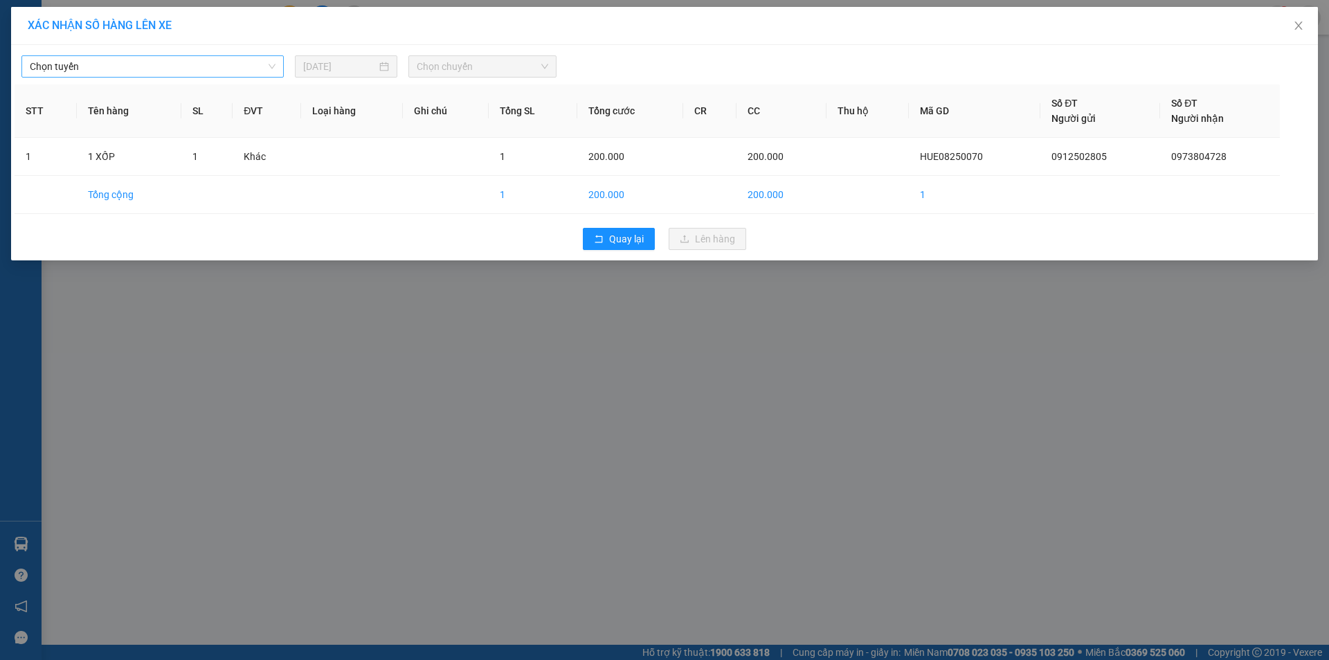
drag, startPoint x: 88, startPoint y: 67, endPoint x: 85, endPoint y: 79, distance: 12.1
click at [88, 68] on span "Chọn tuyến" at bounding box center [153, 66] width 246 height 21
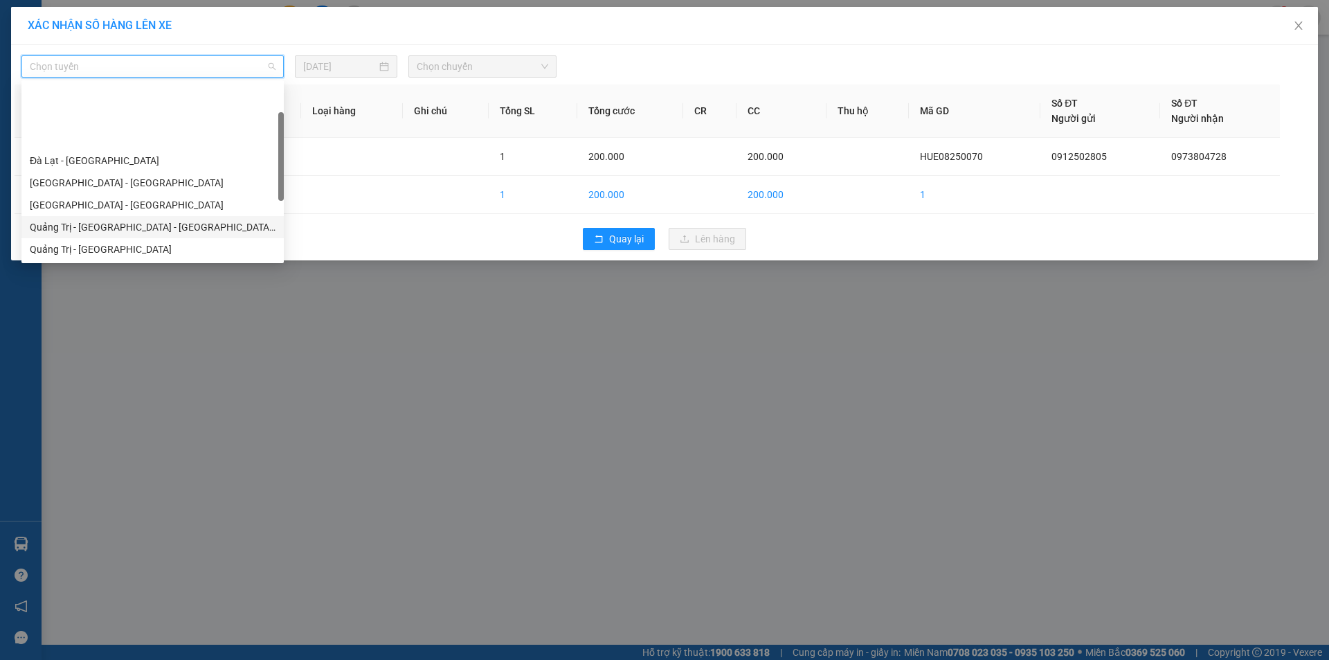
scroll to position [69, 0]
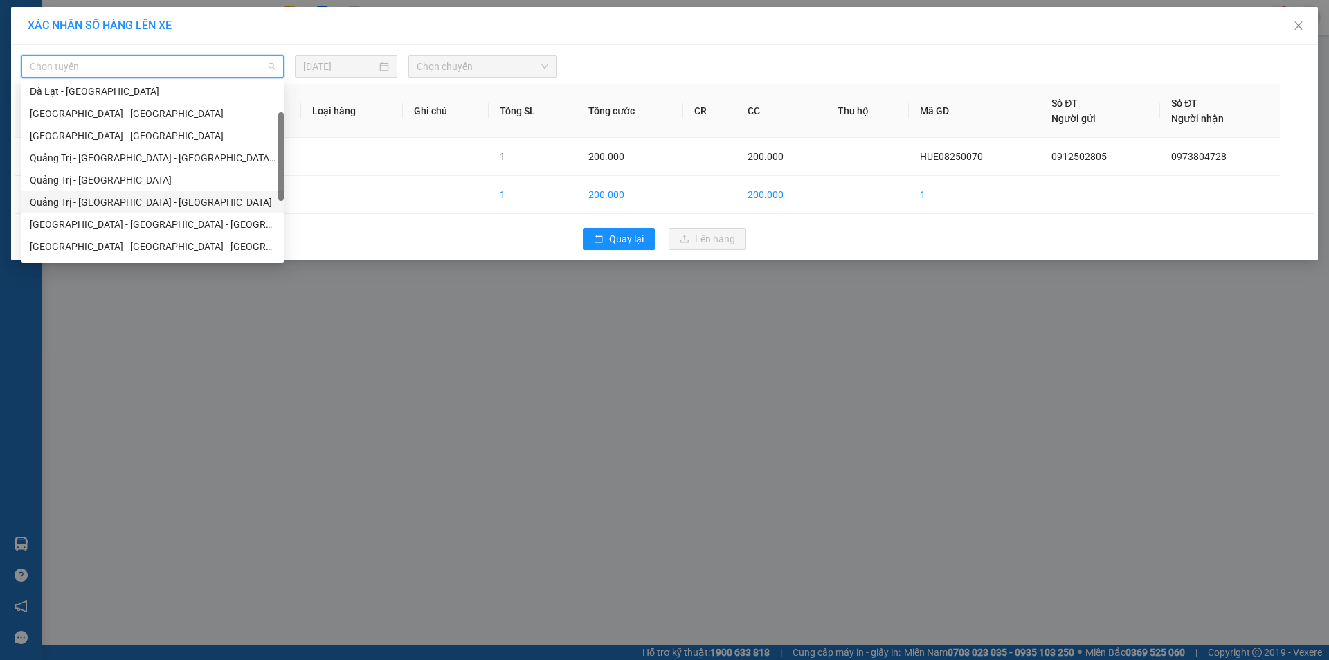
click at [181, 197] on div "Quảng Trị - [GEOGRAPHIC_DATA] - [GEOGRAPHIC_DATA]" at bounding box center [153, 201] width 246 height 15
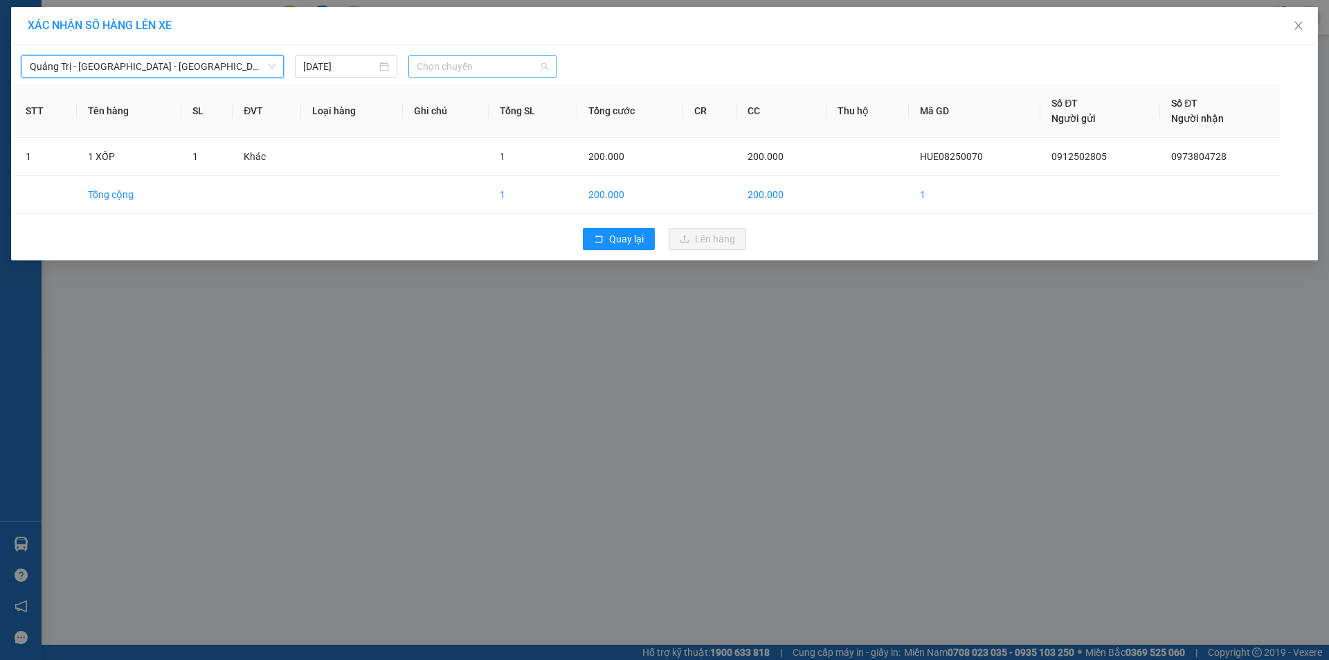
click at [475, 73] on span "Chọn chuyến" at bounding box center [482, 66] width 131 height 21
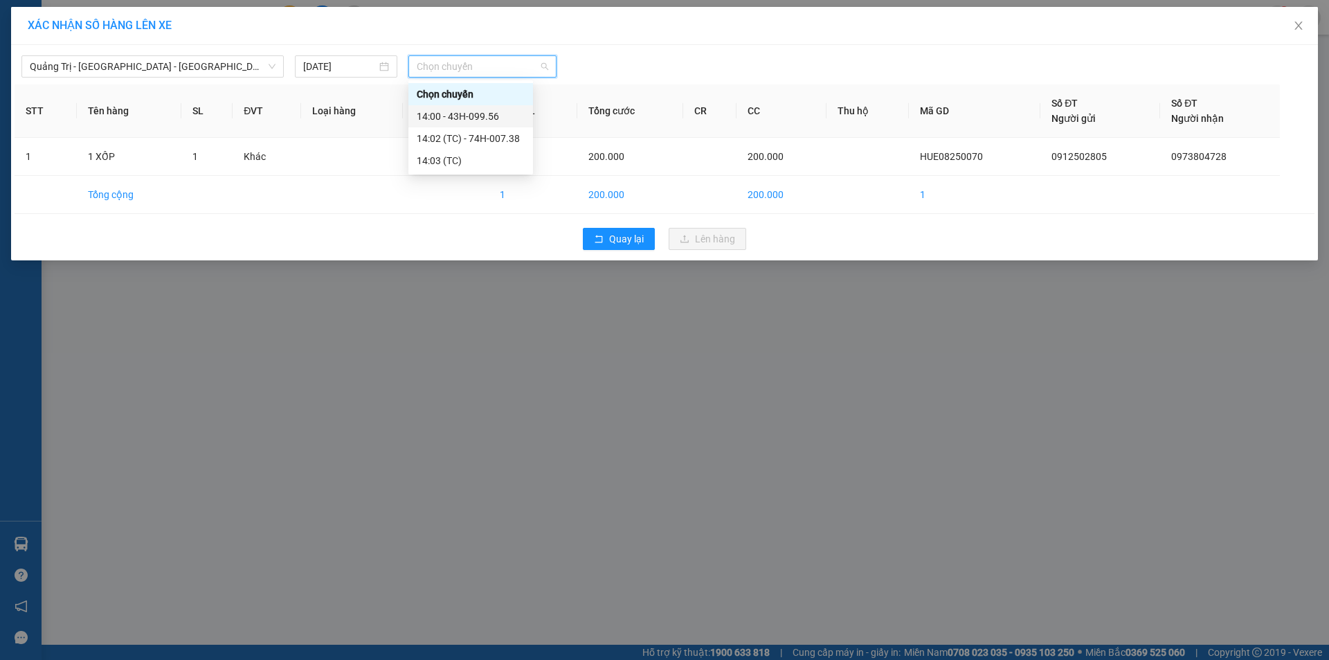
click at [514, 113] on div "14:00 - 43H-099.56" at bounding box center [471, 116] width 108 height 15
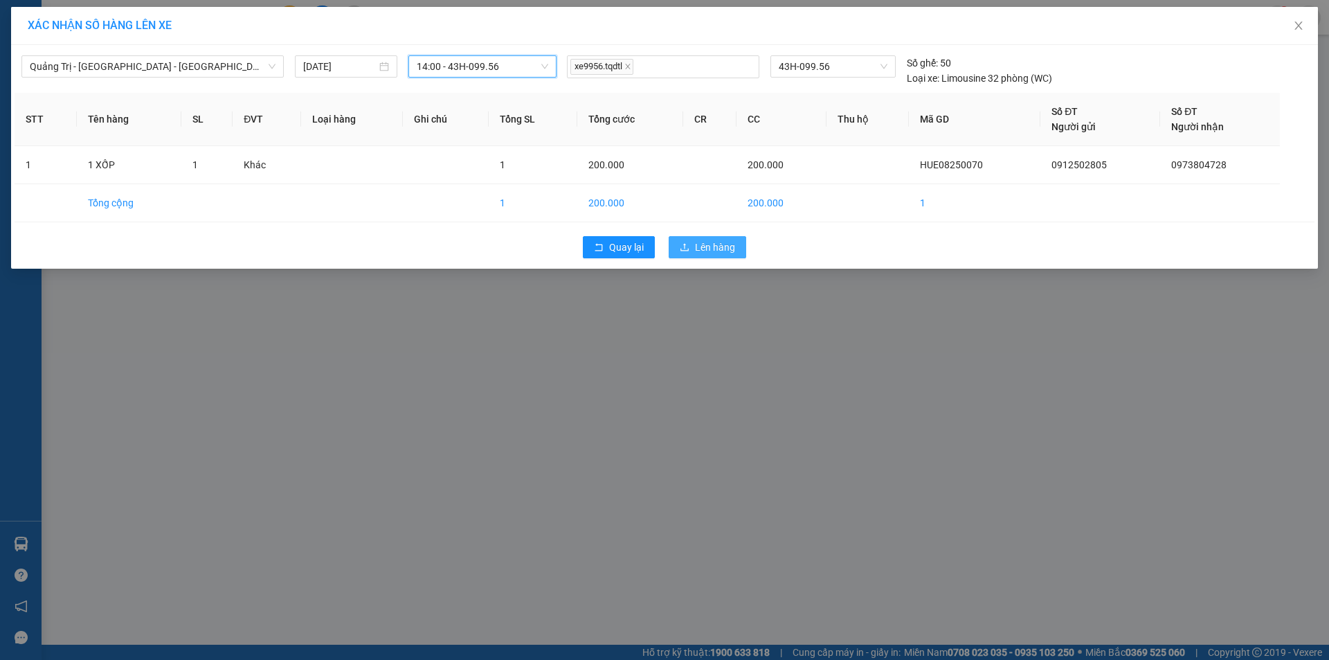
click at [734, 243] on span "Lên hàng" at bounding box center [715, 246] width 40 height 15
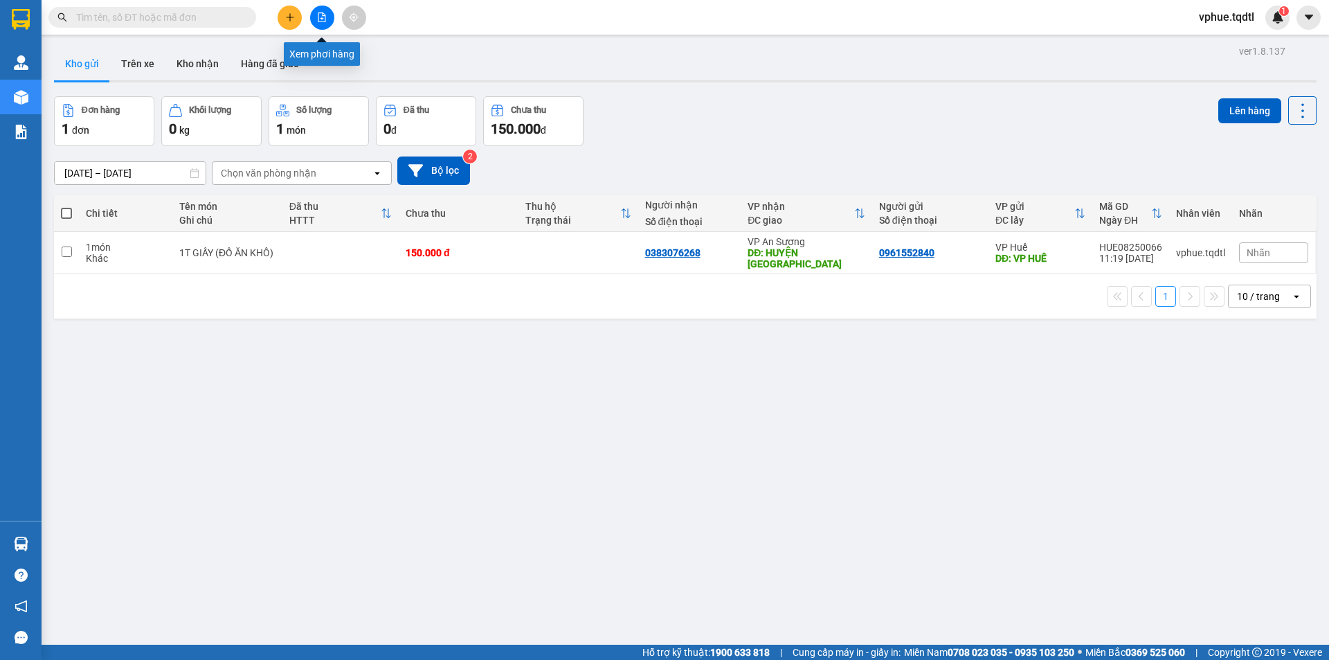
click at [325, 16] on icon "file-add" at bounding box center [322, 17] width 8 height 10
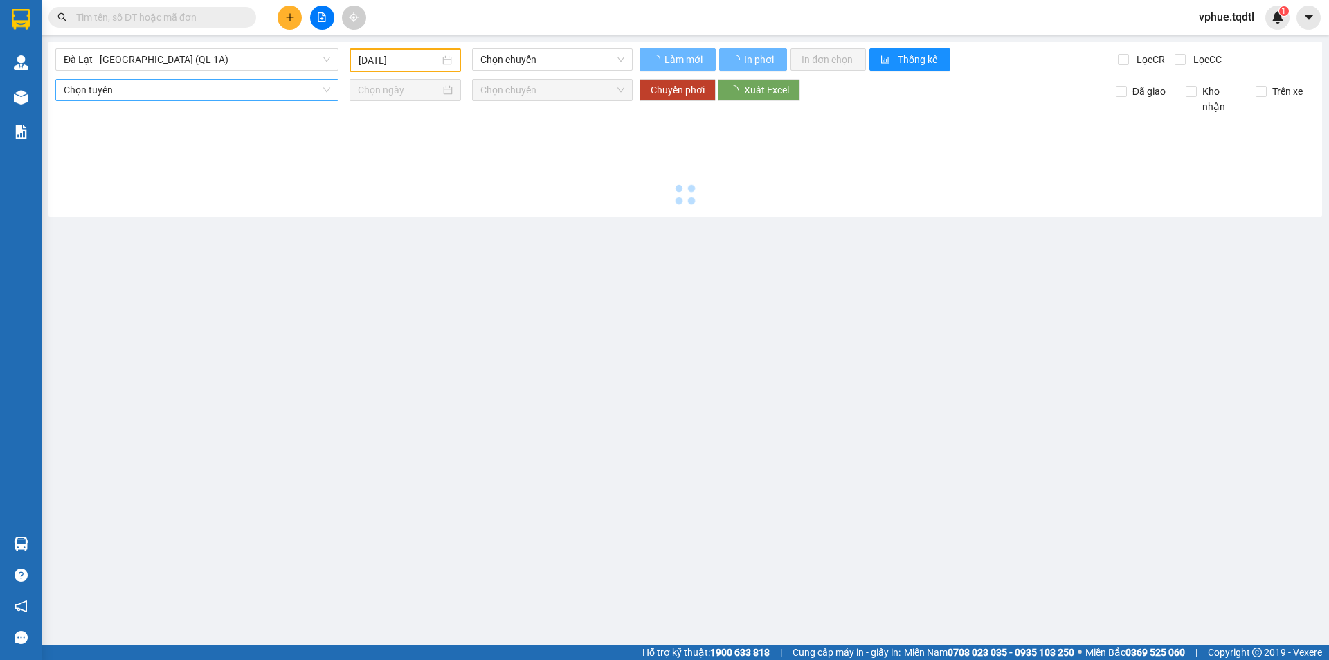
type input "[DATE]"
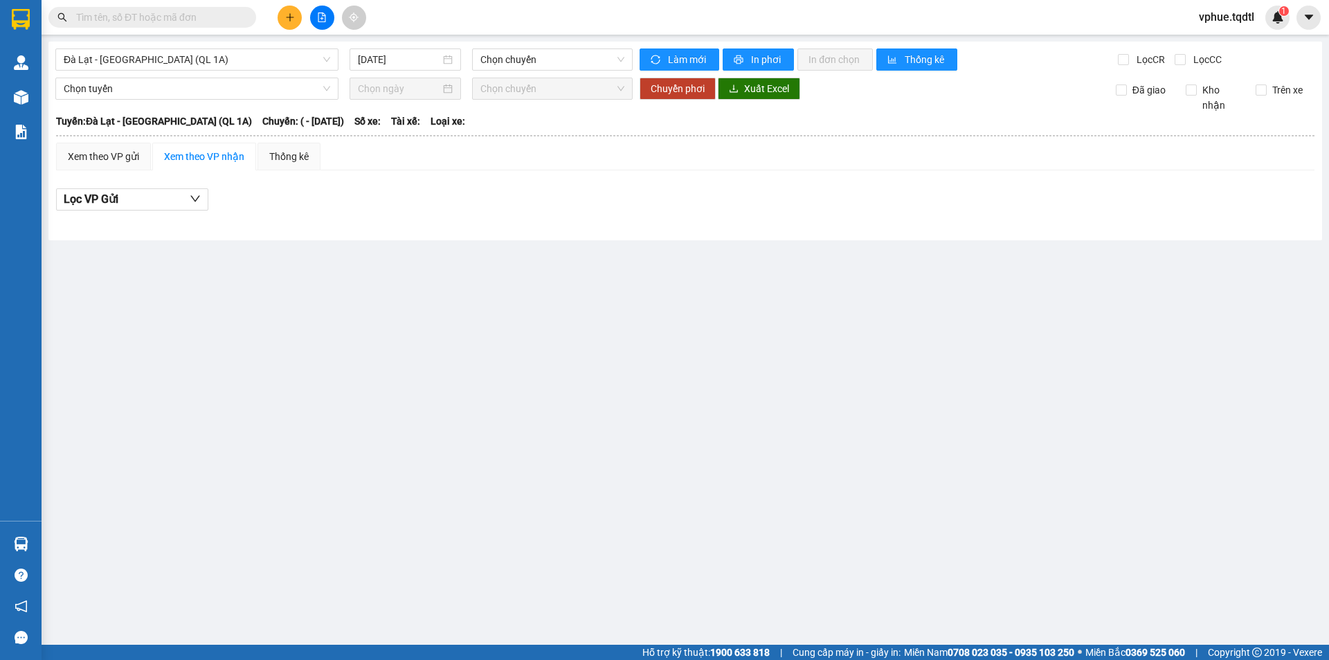
click at [321, 16] on icon "file-add" at bounding box center [322, 17] width 10 height 10
click at [167, 58] on span "Đà Lạt - [GEOGRAPHIC_DATA] (QL 1A)" at bounding box center [197, 59] width 266 height 21
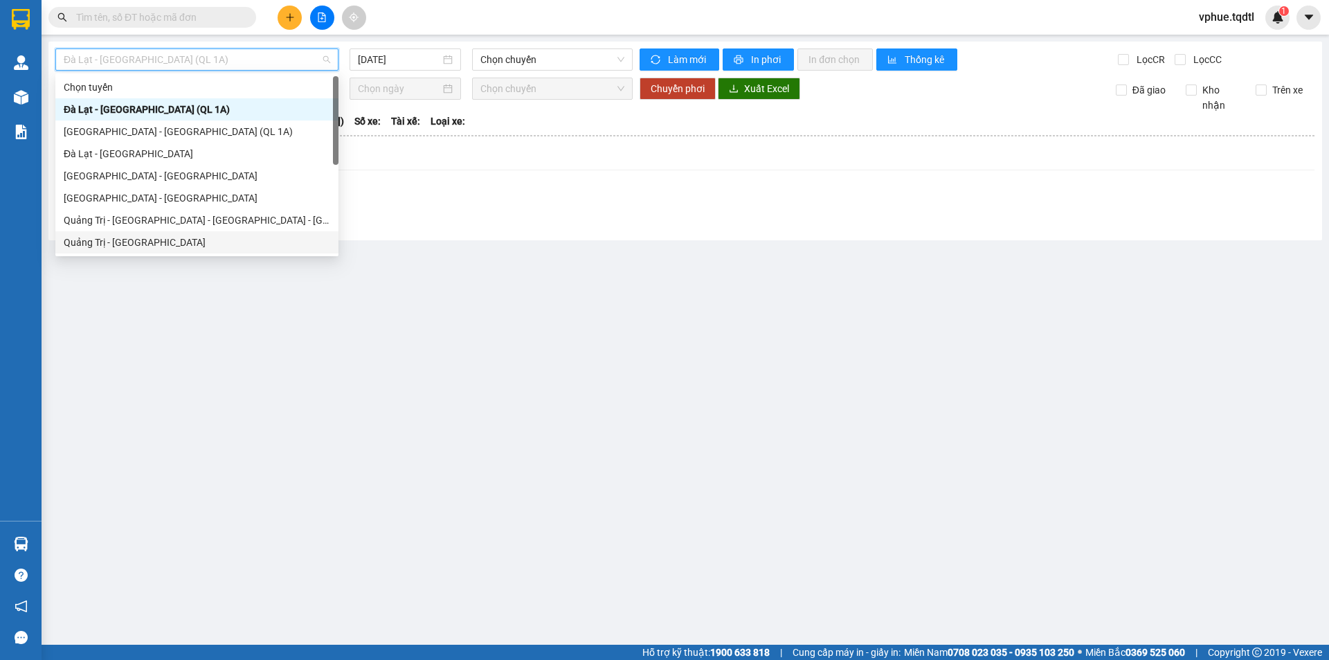
drag, startPoint x: 157, startPoint y: 237, endPoint x: 39, endPoint y: 199, distance: 123.4
click at [157, 237] on div "Quảng Trị - [GEOGRAPHIC_DATA]" at bounding box center [197, 242] width 266 height 15
type input "[DATE]"
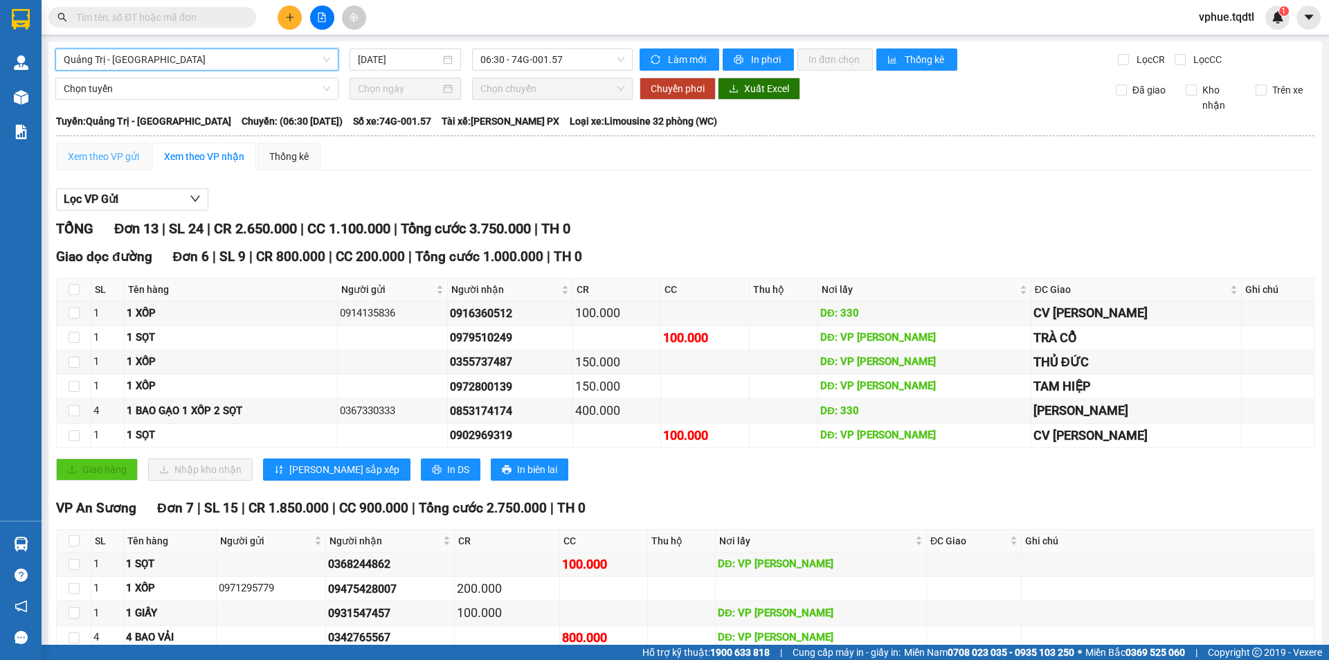
click at [102, 169] on div "Xem theo VP gửi" at bounding box center [103, 157] width 95 height 28
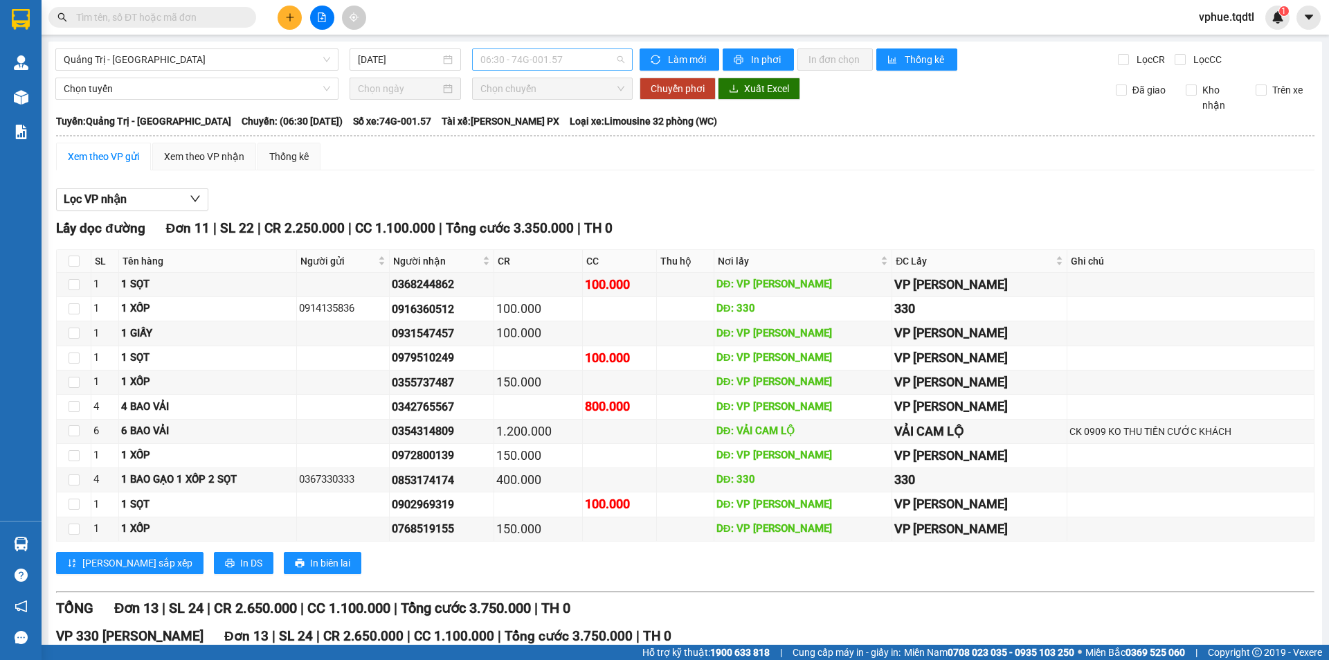
click at [550, 53] on span "06:30 - 74G-001.57" at bounding box center [552, 59] width 144 height 21
click at [556, 177] on div "14:00 - 74F-000.34" at bounding box center [531, 175] width 108 height 15
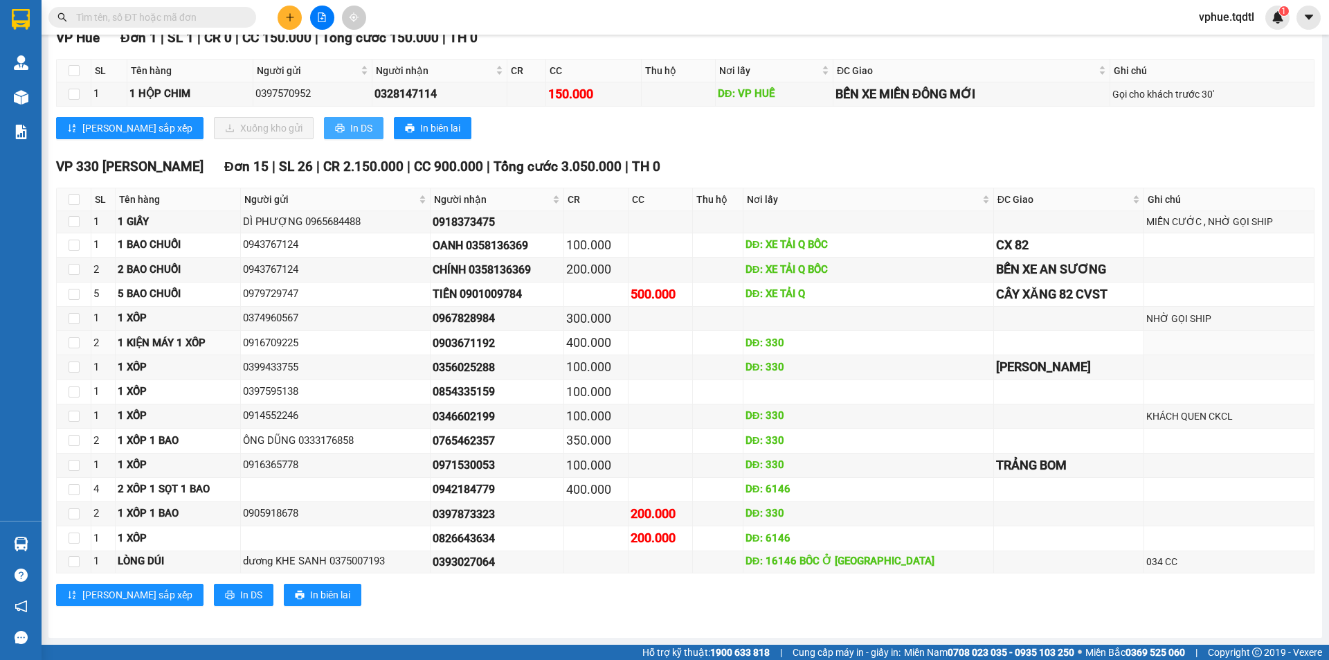
scroll to position [439, 0]
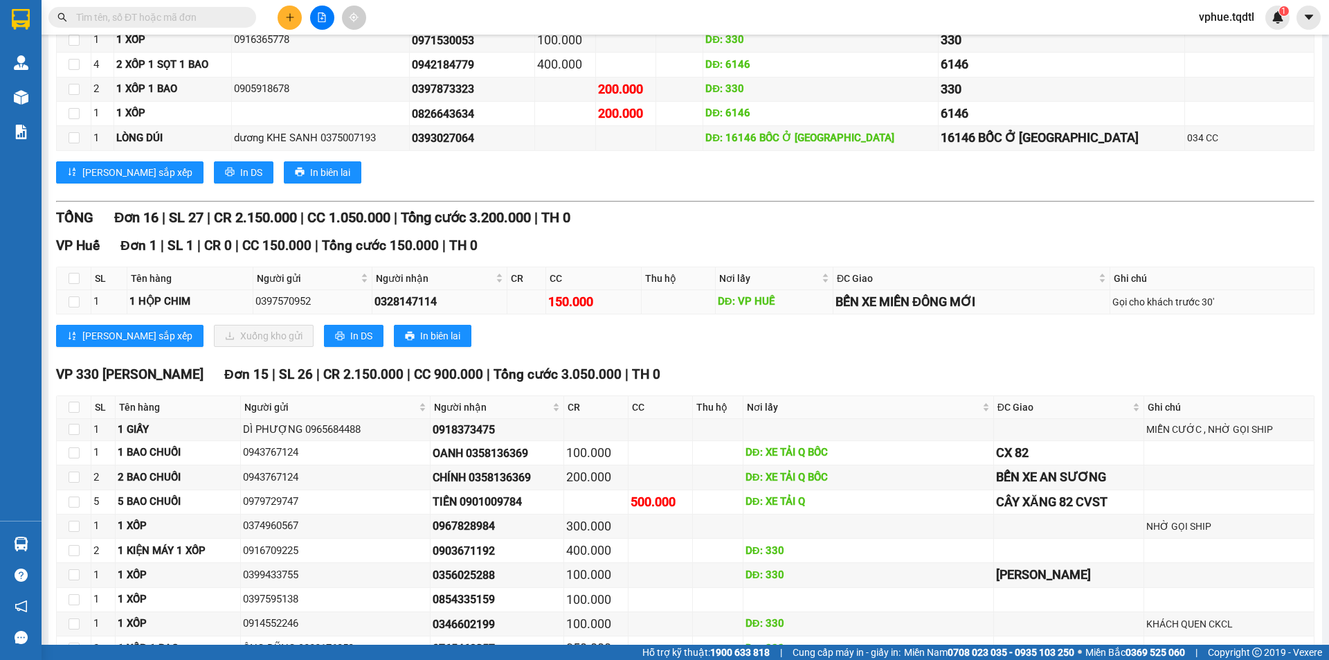
click at [392, 300] on div "0328147114" at bounding box center [439, 301] width 130 height 17
copy div "0328147114"
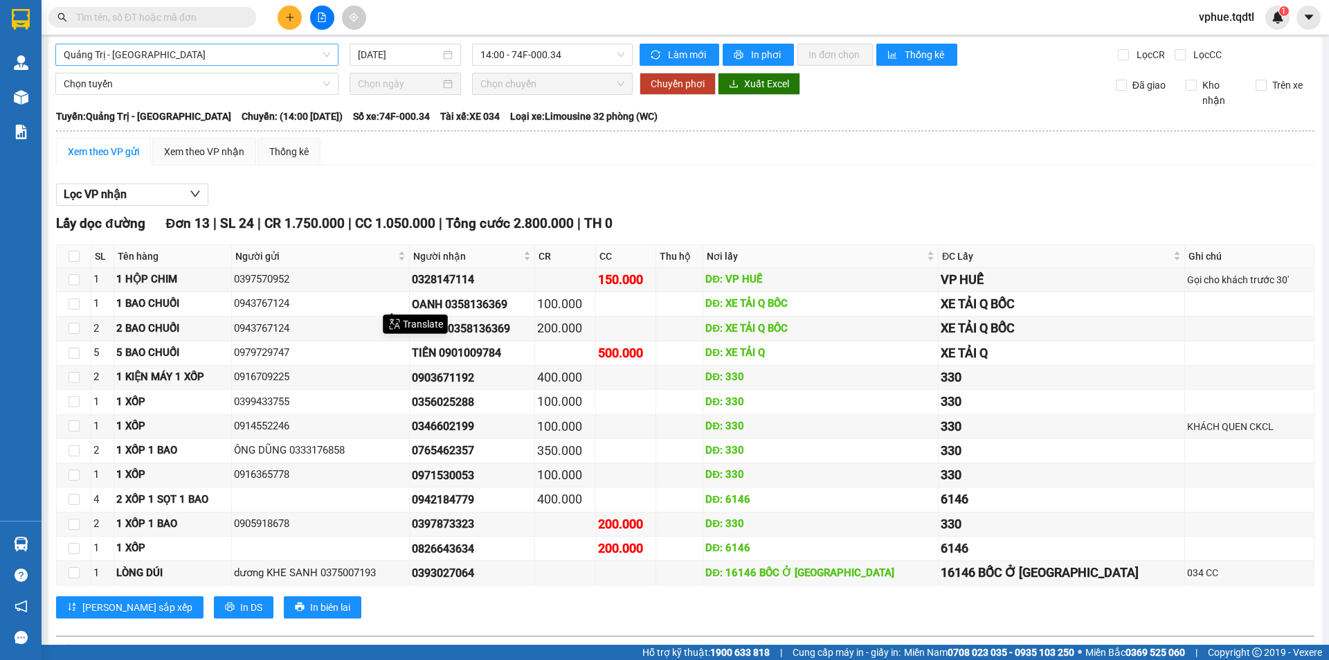
scroll to position [0, 0]
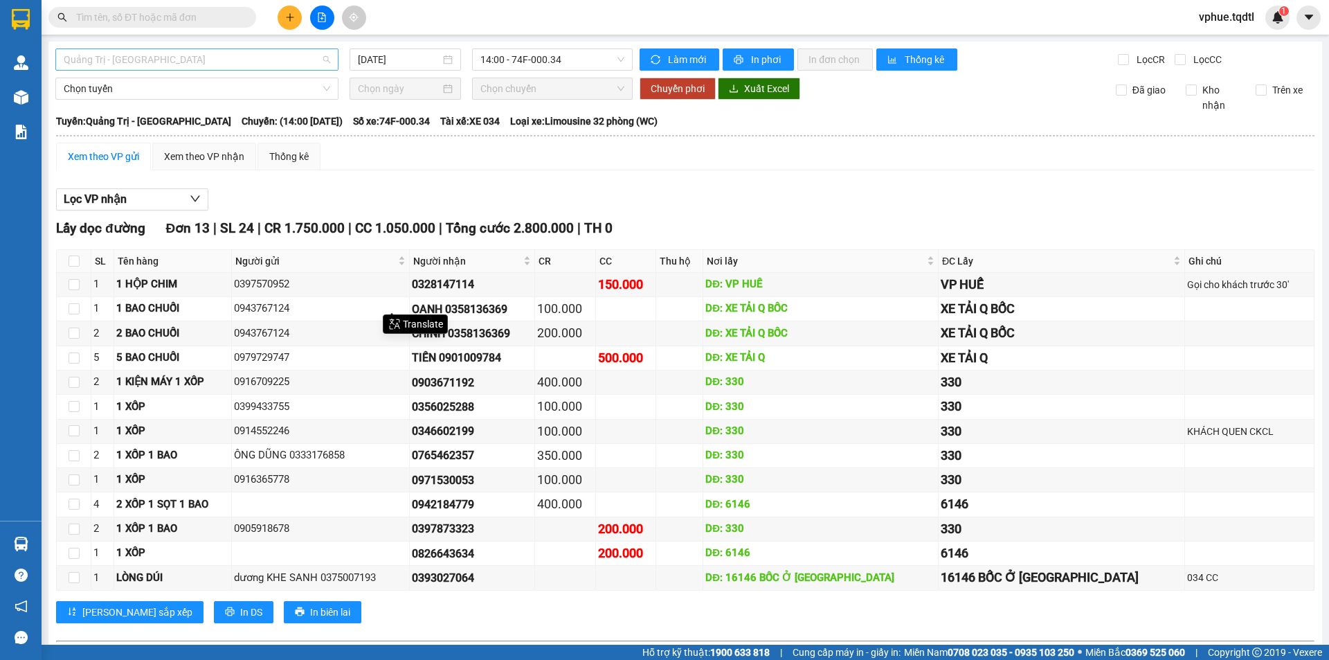
click at [213, 68] on span "Quảng Trị - [GEOGRAPHIC_DATA]" at bounding box center [197, 59] width 266 height 21
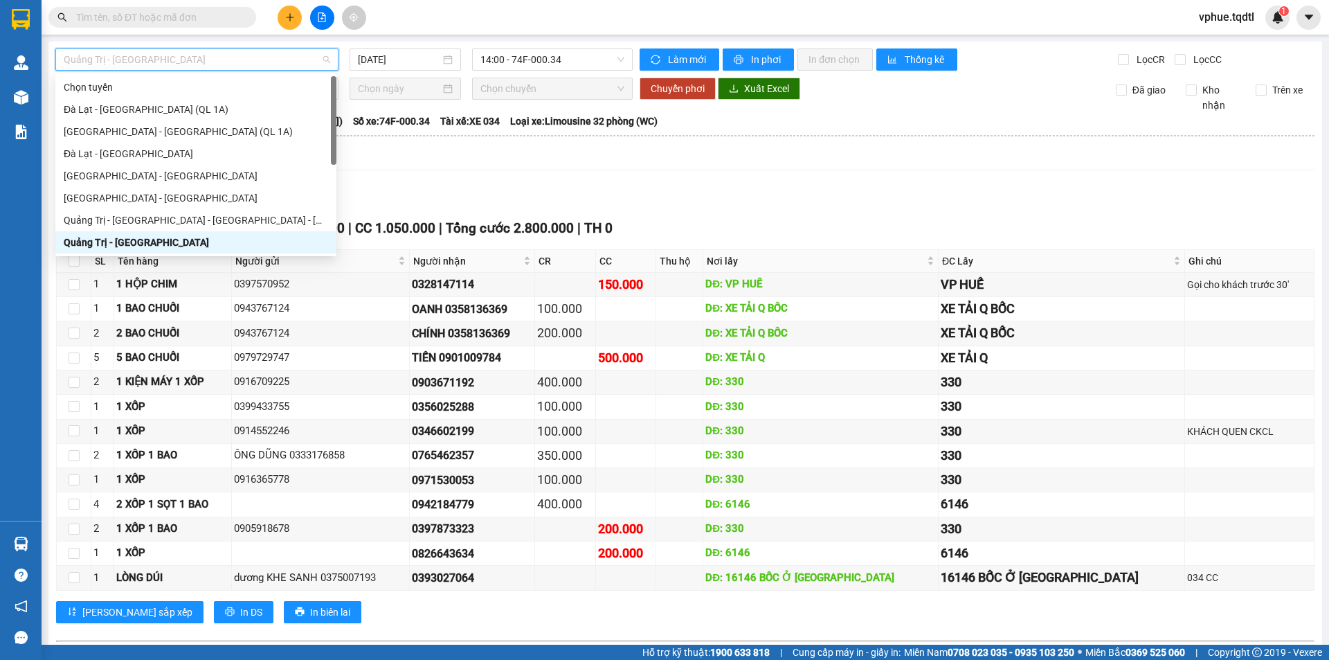
scroll to position [138, 0]
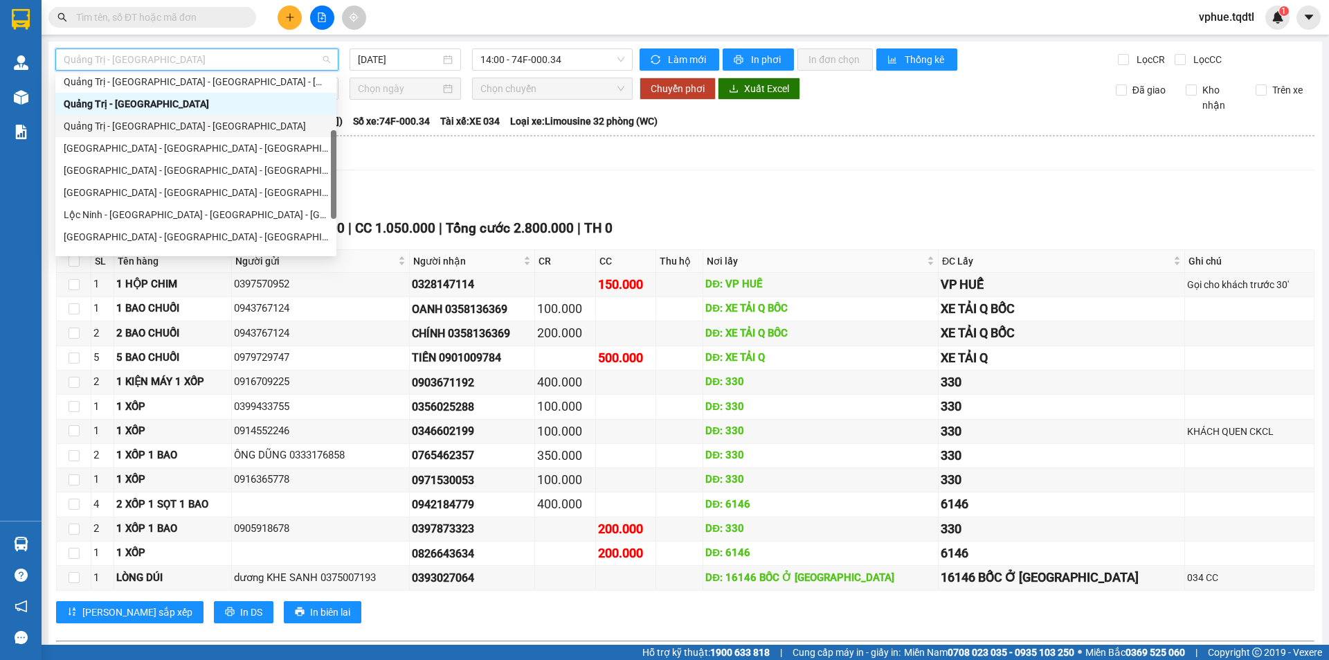
click at [255, 129] on div "Quảng Trị - [GEOGRAPHIC_DATA] - [GEOGRAPHIC_DATA]" at bounding box center [196, 125] width 264 height 15
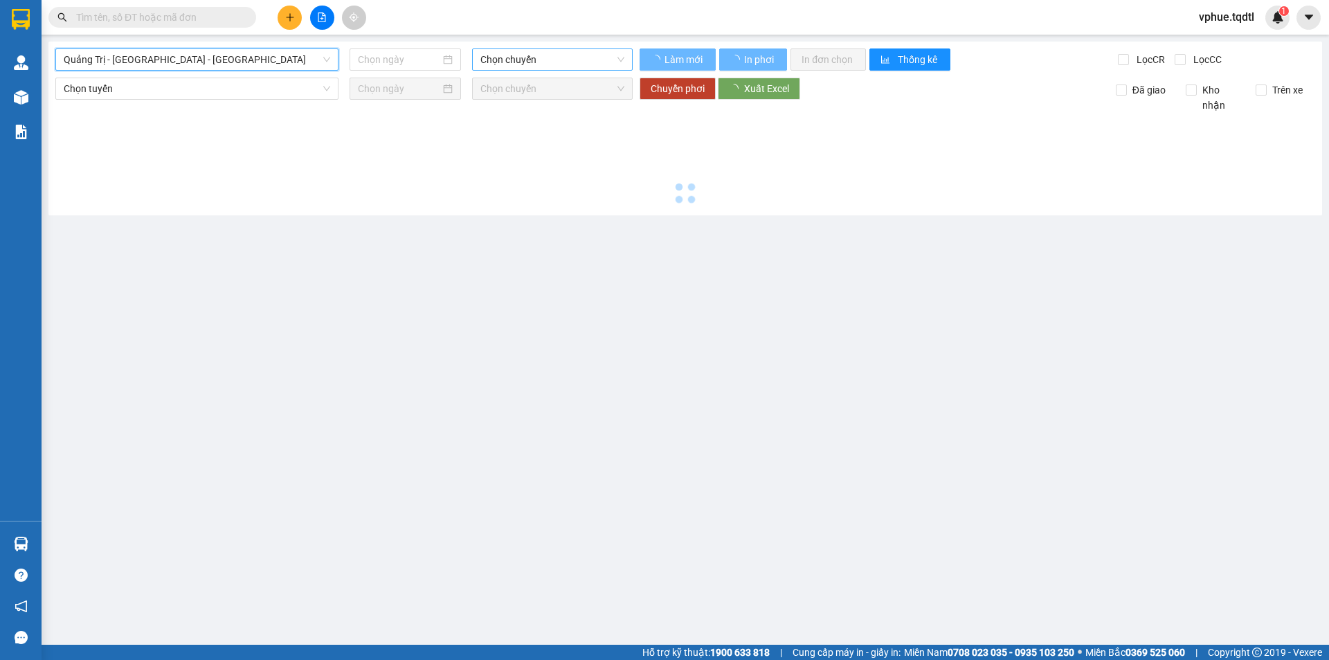
type input "[DATE]"
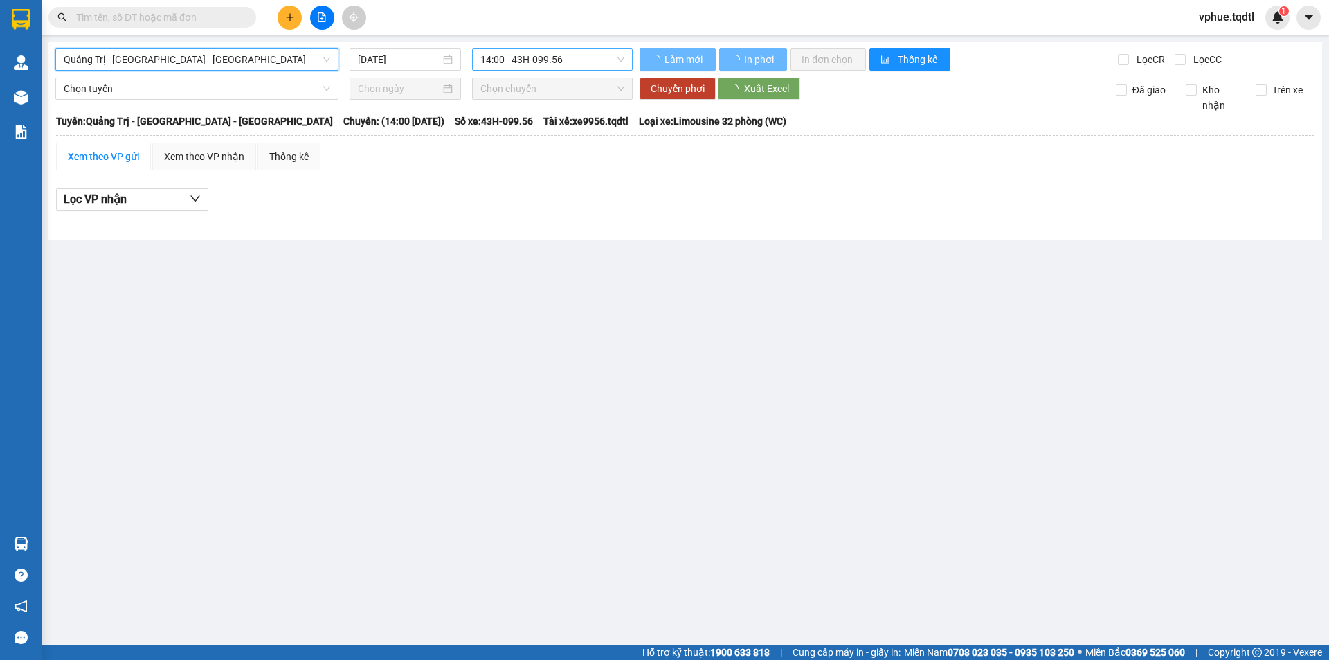
click at [531, 53] on span "14:00 - 43H-099.56" at bounding box center [552, 59] width 144 height 21
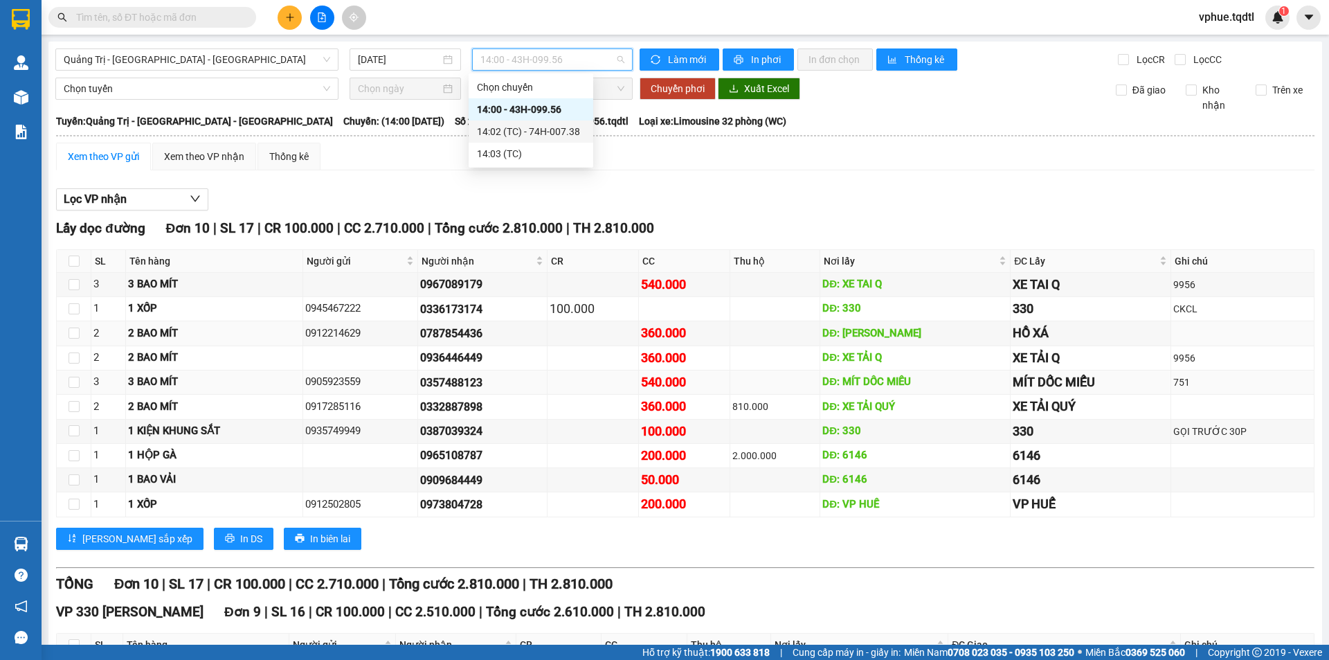
click at [381, 387] on div "0905923559" at bounding box center [359, 382] width 109 height 17
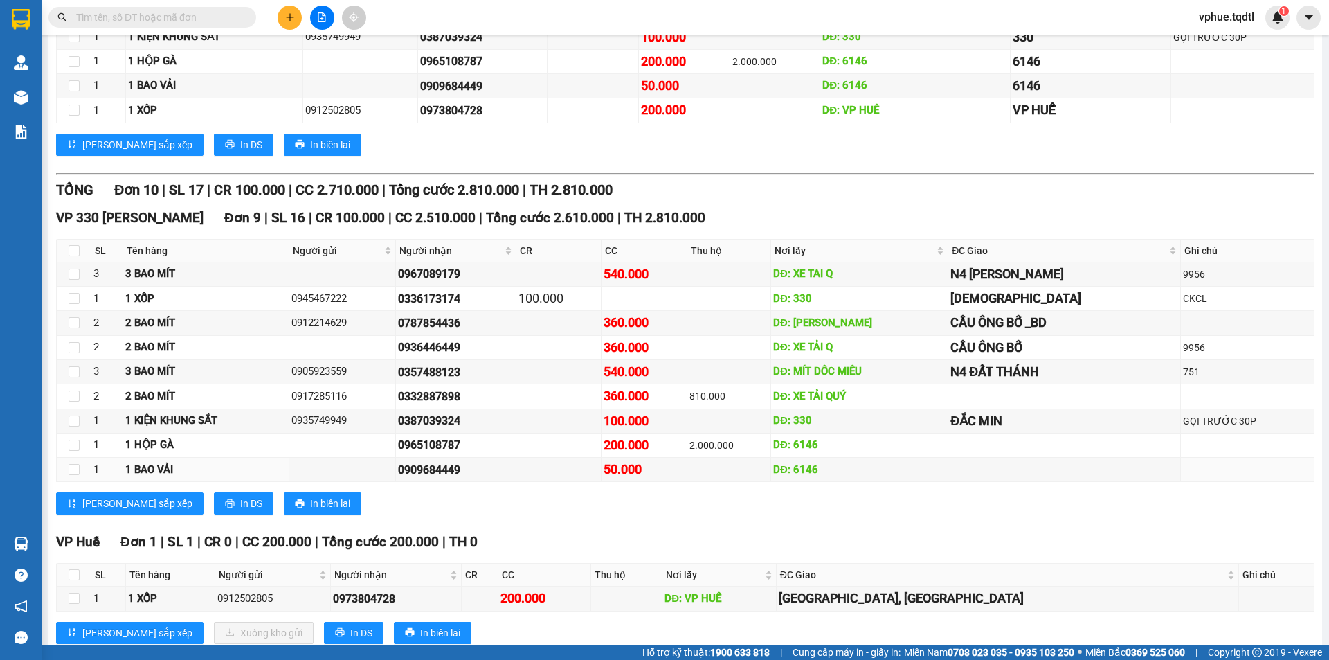
scroll to position [432, 0]
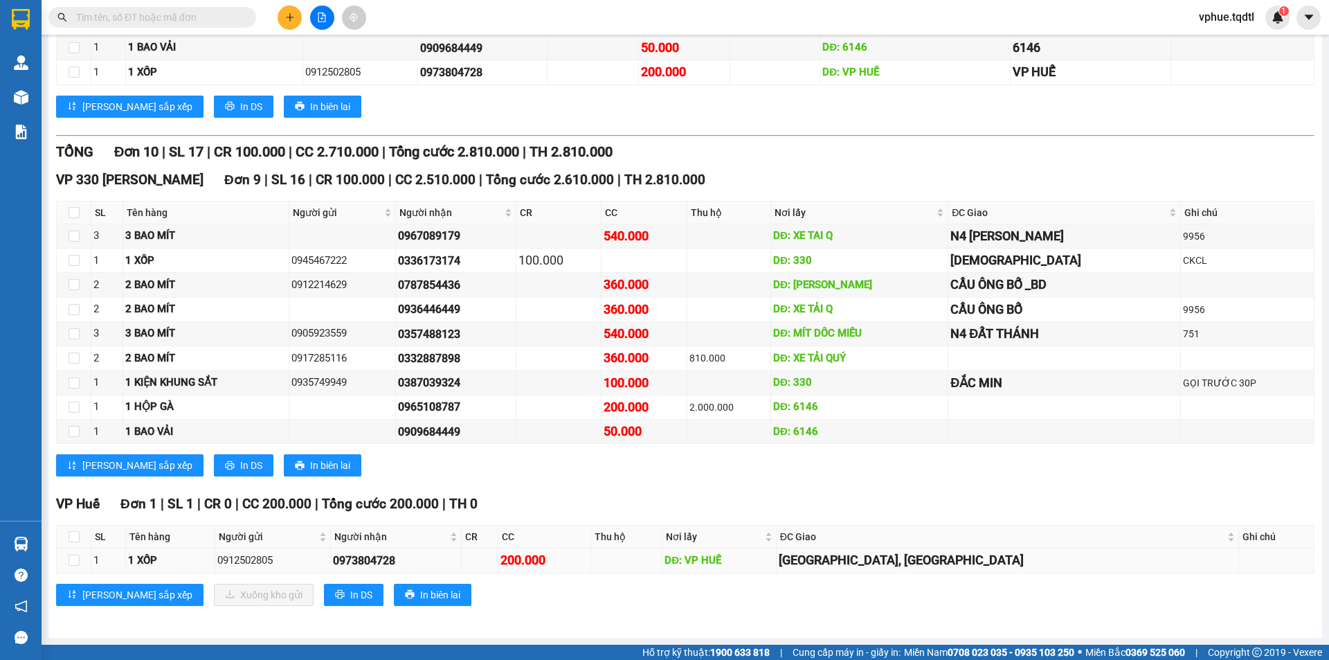
click at [369, 556] on div "0973804728" at bounding box center [396, 560] width 126 height 17
copy div "0973804728"
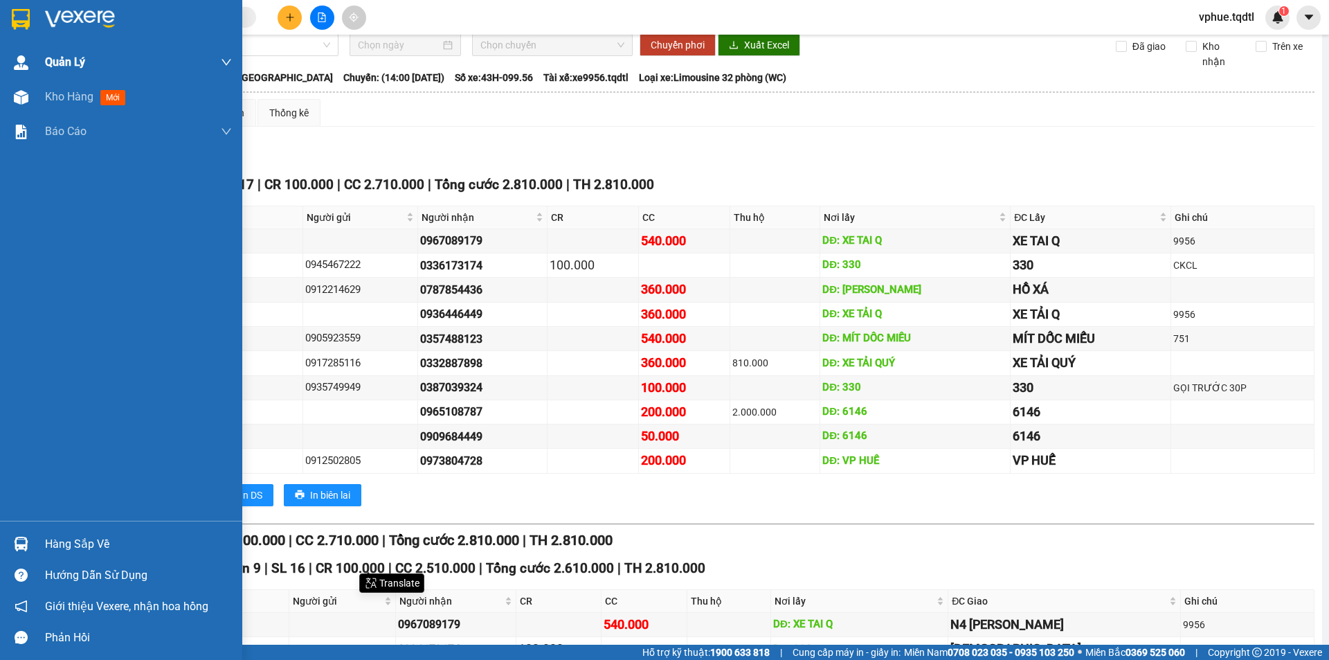
scroll to position [0, 0]
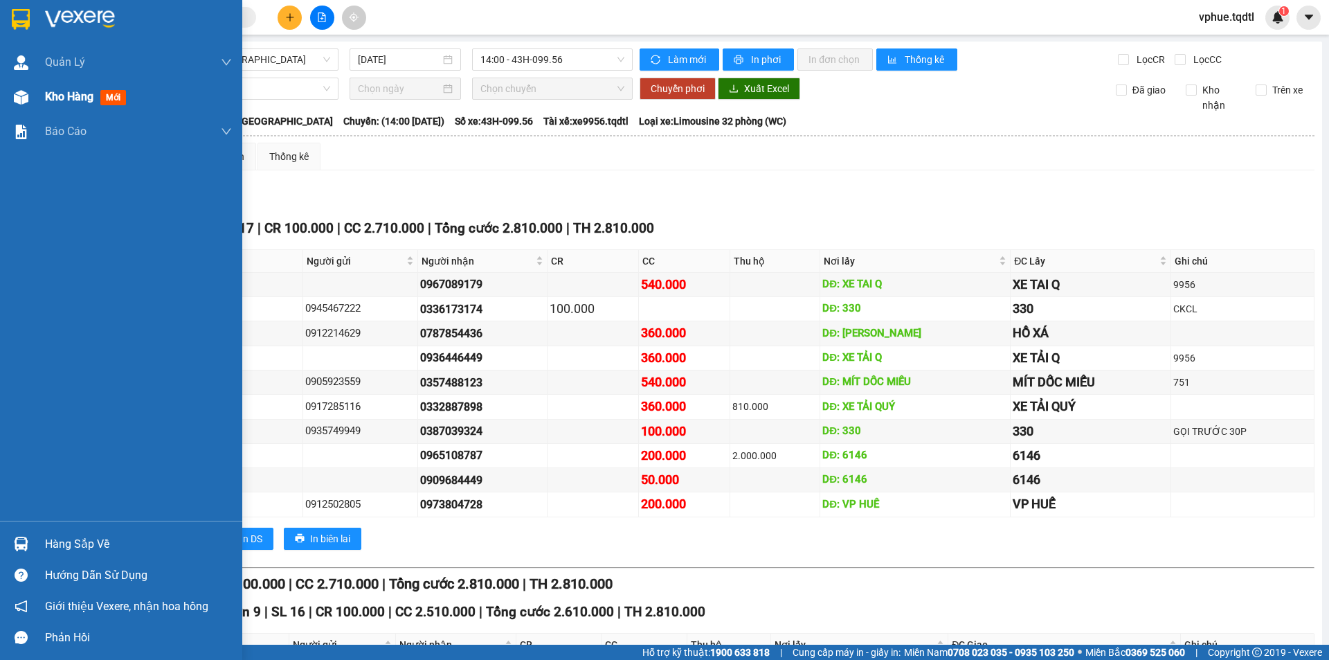
click at [75, 94] on span "Kho hàng" at bounding box center [69, 96] width 48 height 13
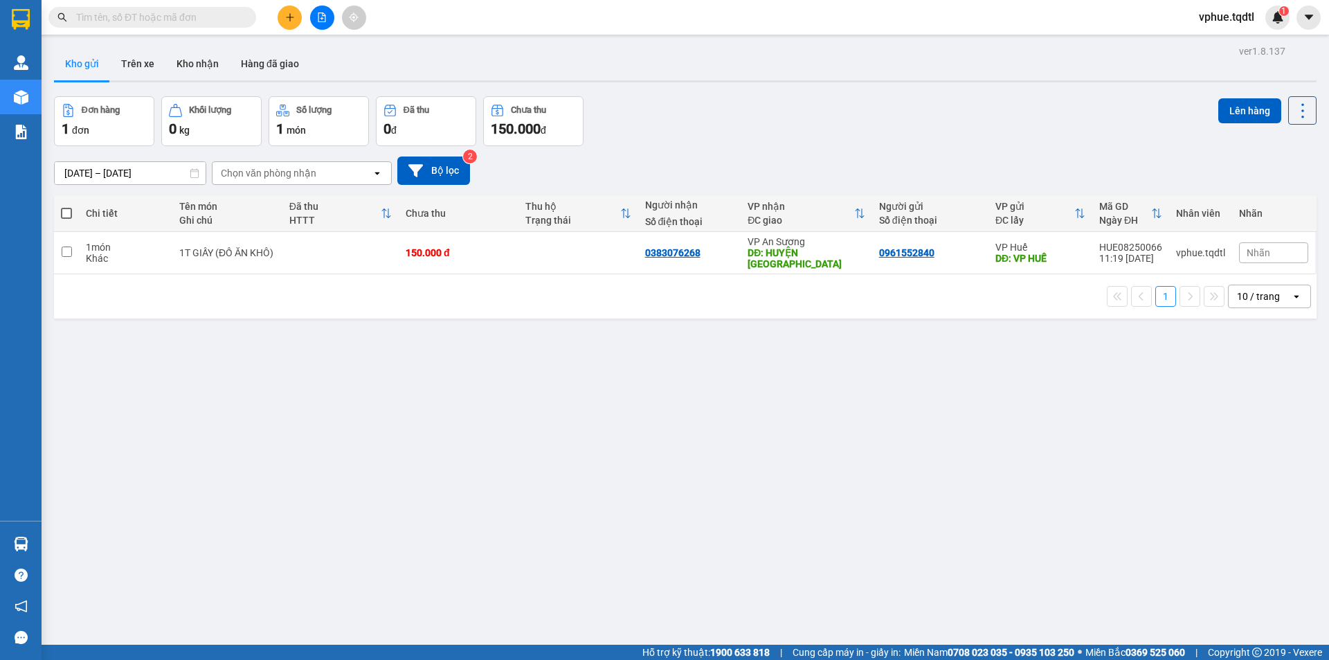
click at [532, 342] on div "ver 1.8.137 Kho gửi Trên xe Kho nhận Hàng đã giao Đơn hàng 1 đơn Khối lượng 0 k…" at bounding box center [684, 372] width 1273 height 660
click at [398, 461] on div "ver 1.8.137 Kho gửi Trên xe Kho nhận Hàng đã giao Đơn hàng 1 đơn Khối lượng 0 k…" at bounding box center [684, 372] width 1273 height 660
